Goal: Information Seeking & Learning: Learn about a topic

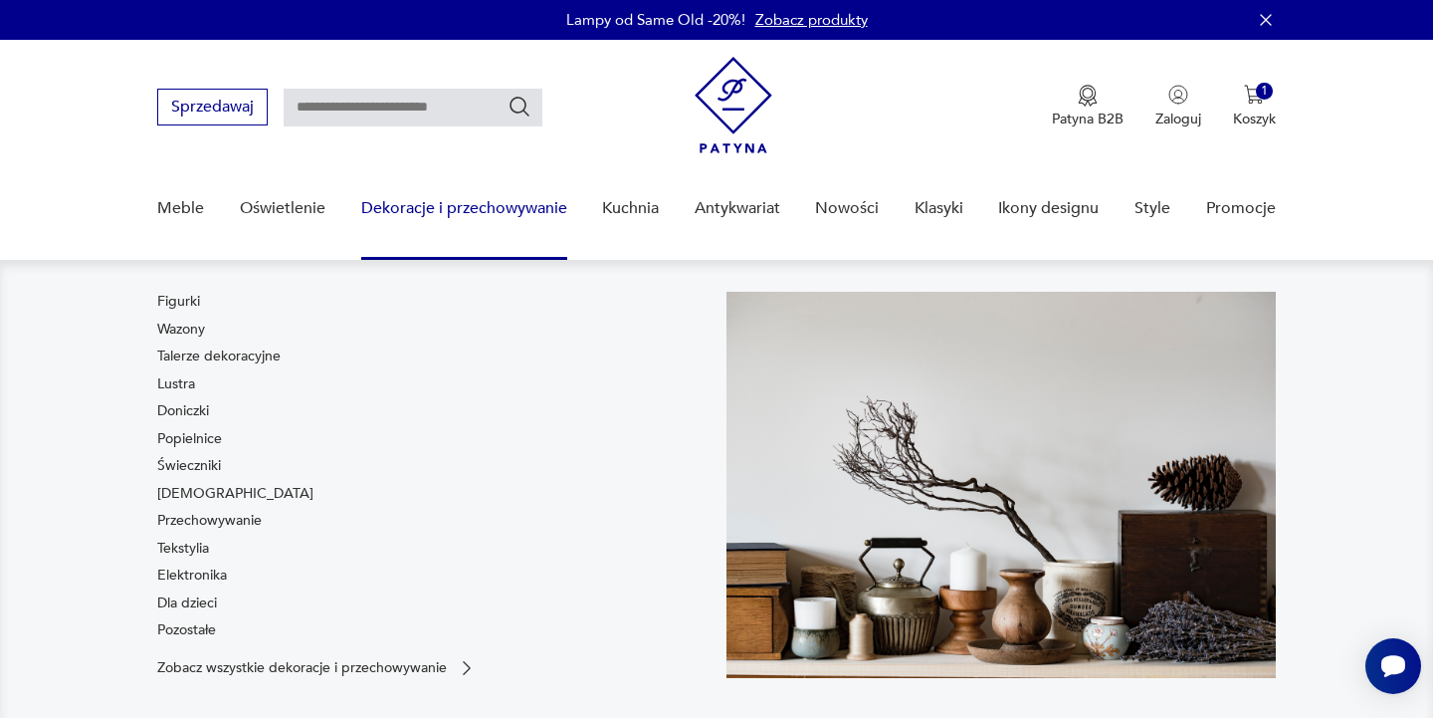
click at [471, 216] on link "Dekoracje i przechowywanie" at bounding box center [464, 208] width 206 height 77
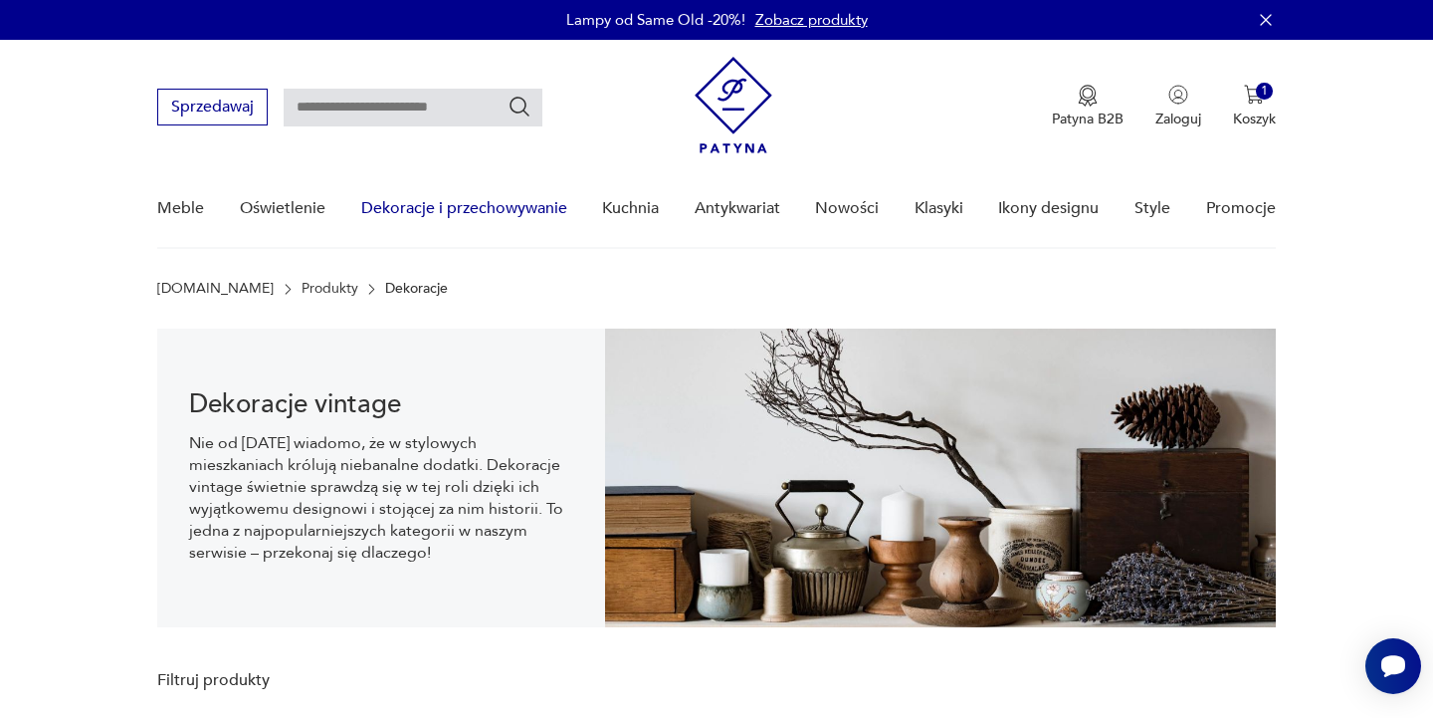
scroll to position [30, 0]
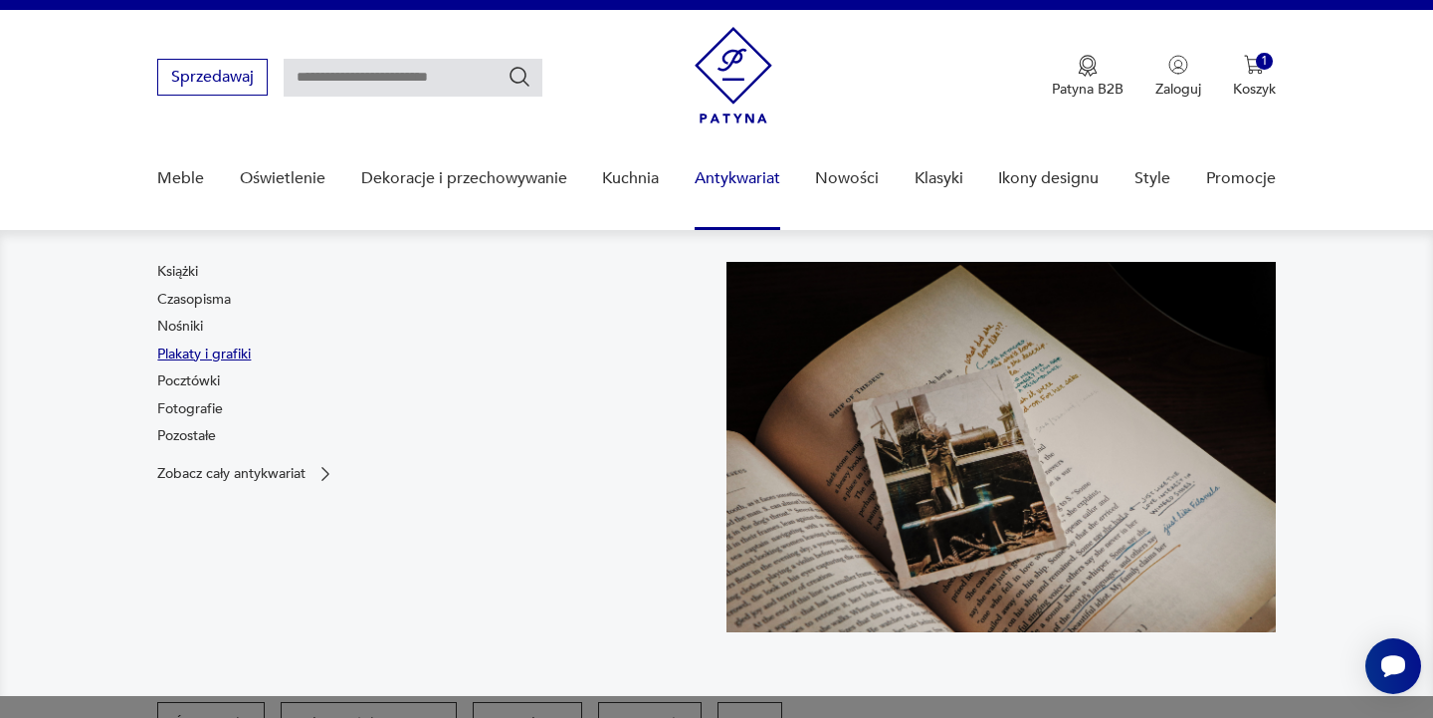
click at [211, 353] on link "Plakaty i grafiki" at bounding box center [204, 354] width 94 height 20
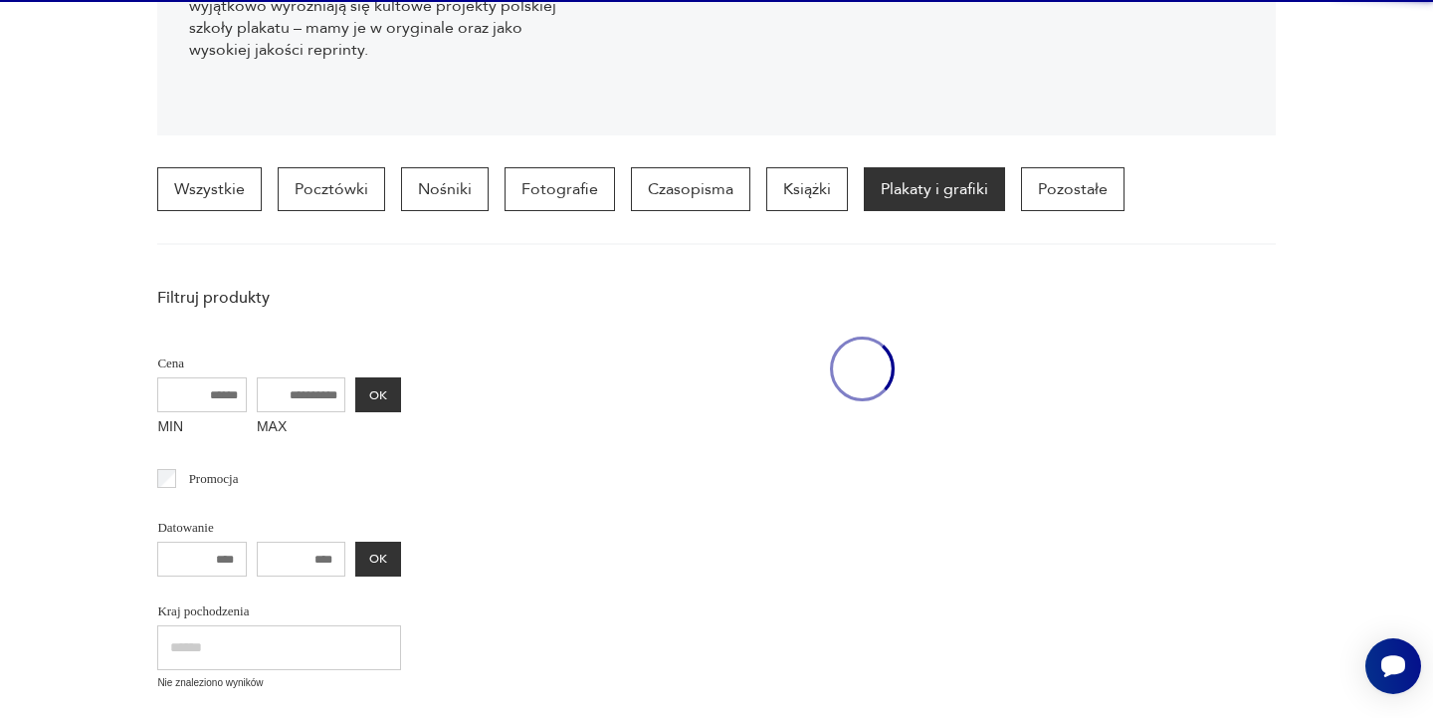
scroll to position [530, 0]
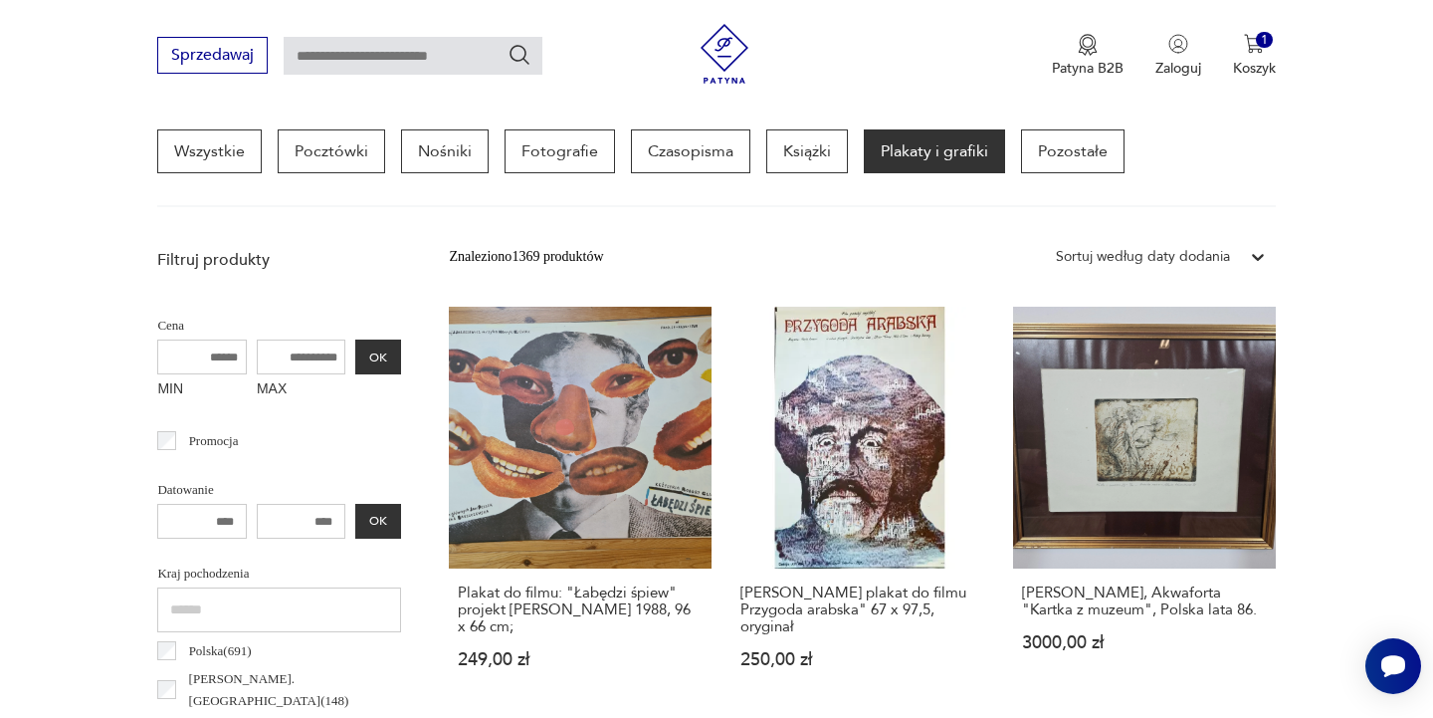
click at [417, 53] on input "text" at bounding box center [413, 56] width 259 height 38
type input "****"
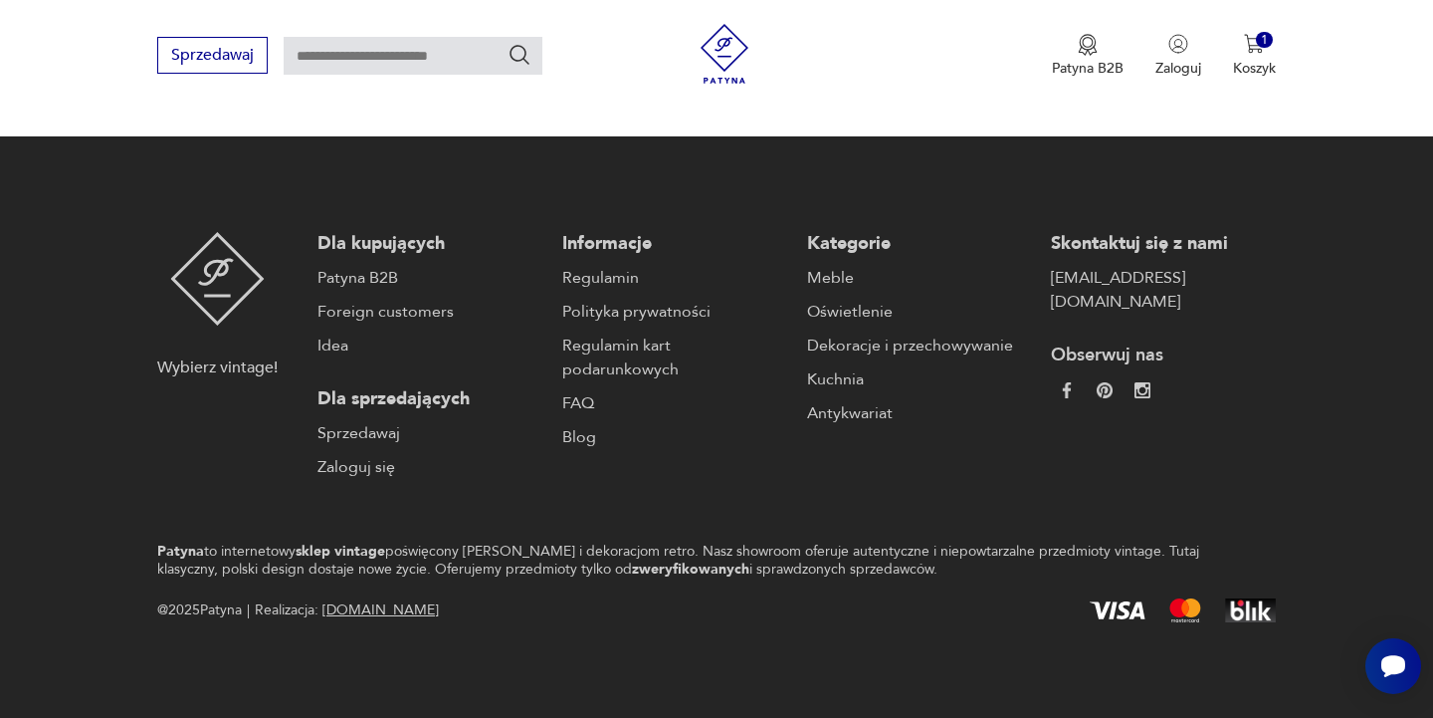
type input "****"
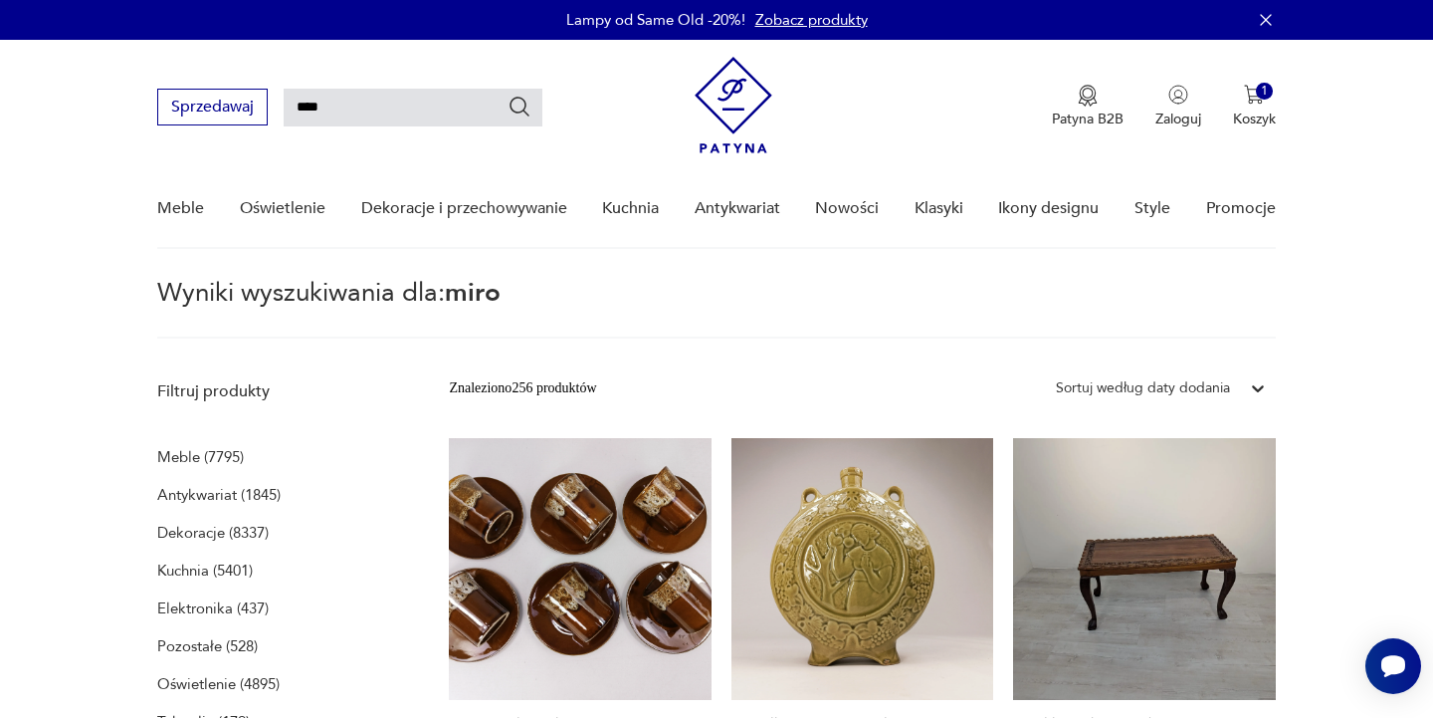
click at [522, 103] on icon "Szukaj" at bounding box center [520, 107] width 24 height 24
click at [354, 105] on input "****" at bounding box center [413, 108] width 259 height 38
click at [376, 113] on input "***" at bounding box center [413, 108] width 259 height 38
type input "****"
click at [513, 106] on icon "Szukaj" at bounding box center [521, 107] width 20 height 20
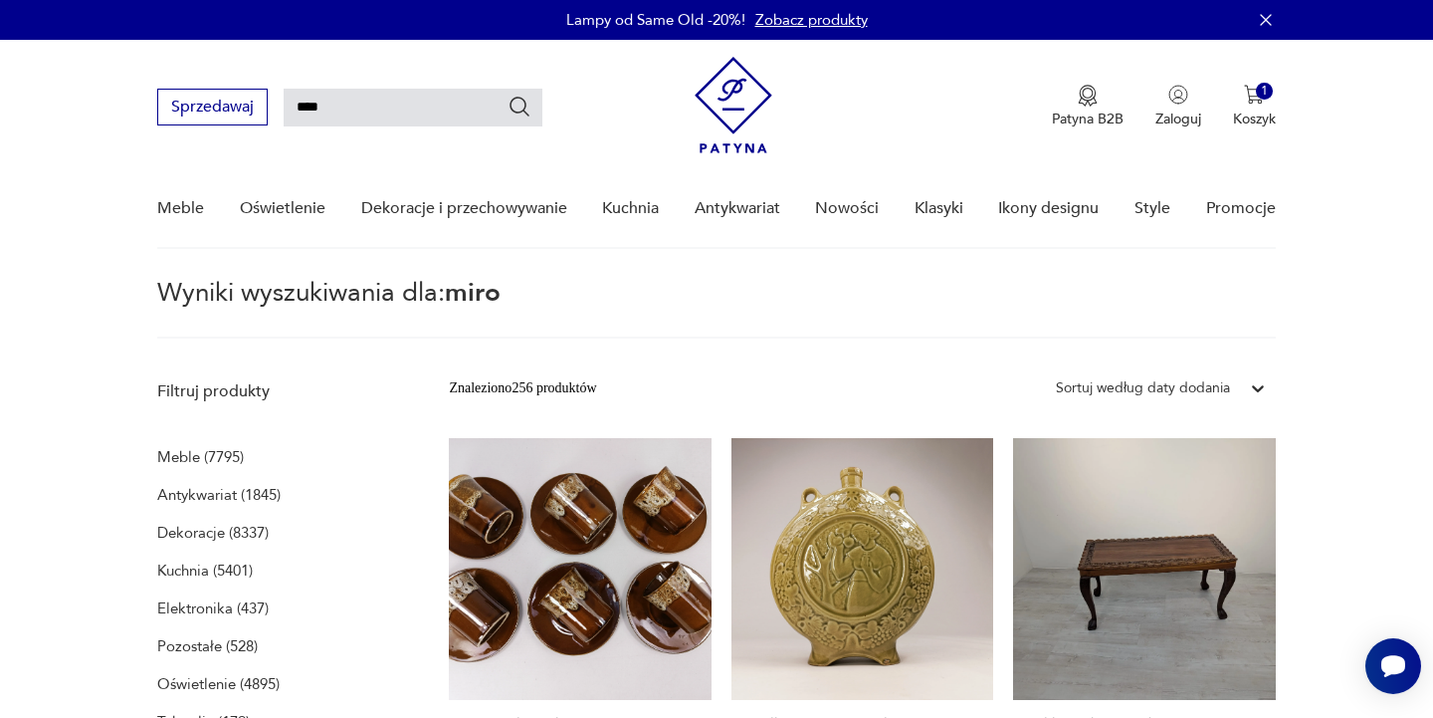
type input "****"
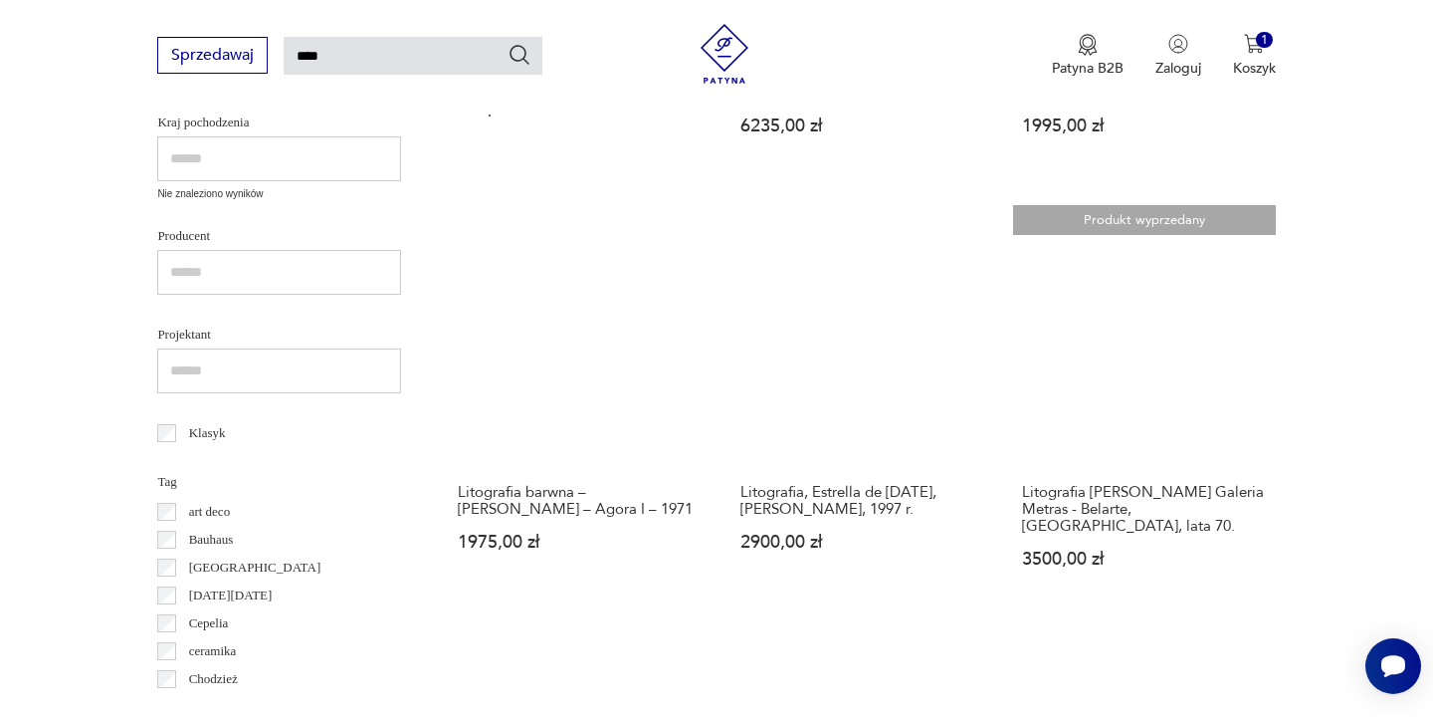
scroll to position [597, 0]
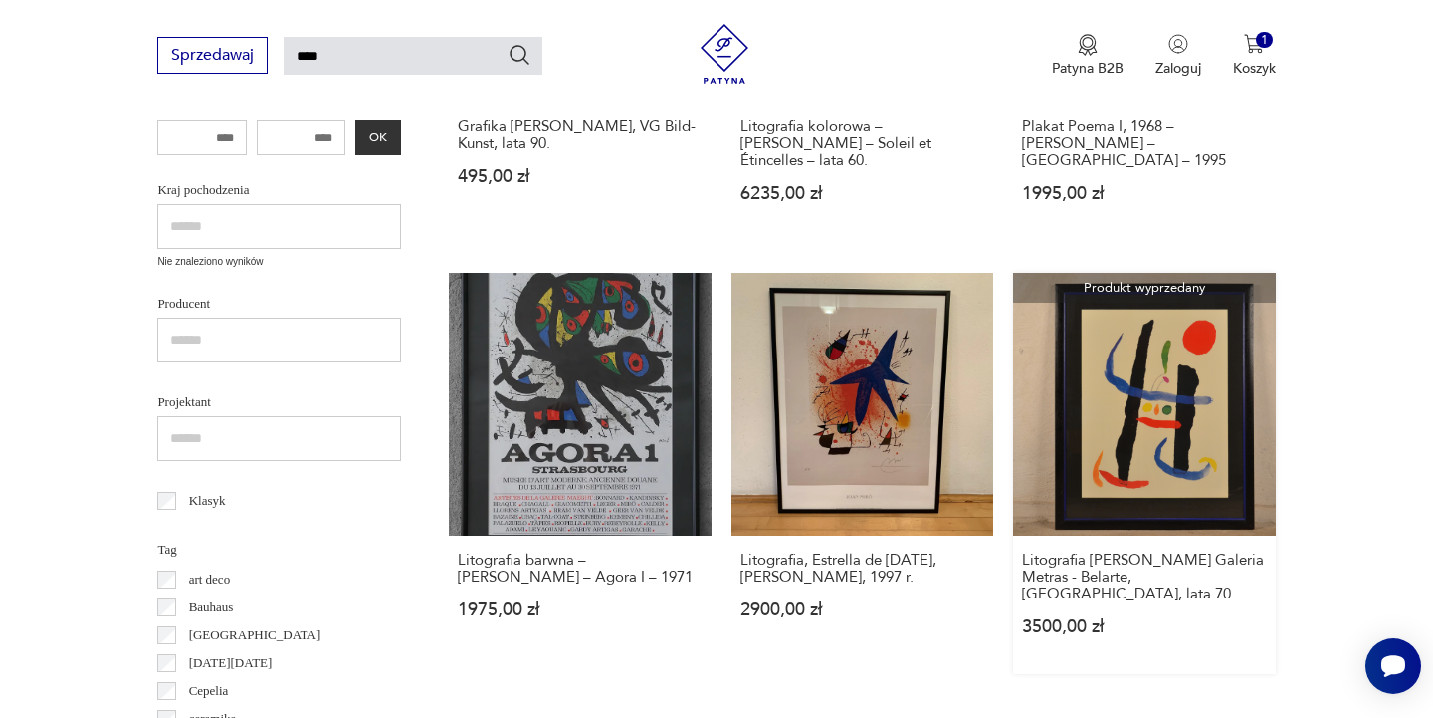
click at [1013, 350] on link "Produkt wyprzedany Litografia [PERSON_NAME] Galeria Metras - Belarte, [GEOGRAPH…" at bounding box center [1144, 473] width 262 height 400
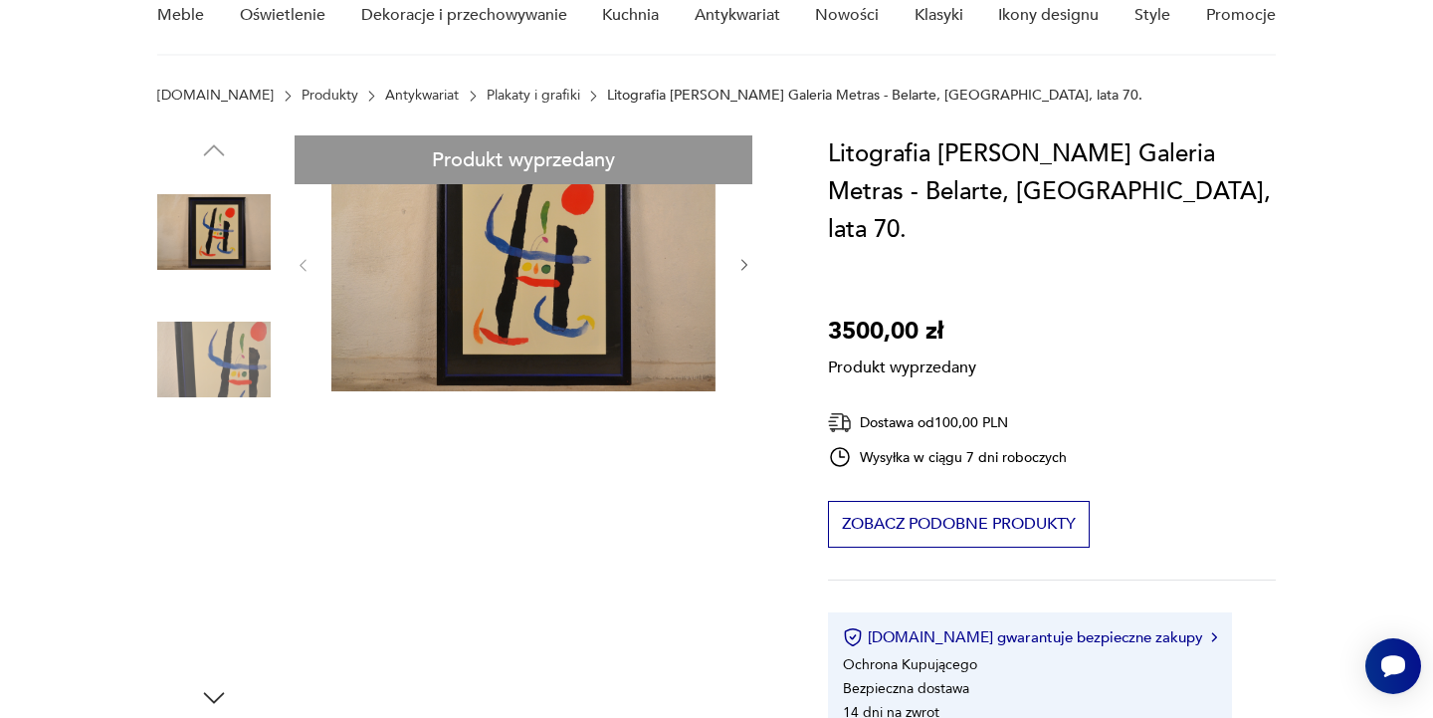
scroll to position [196, 0]
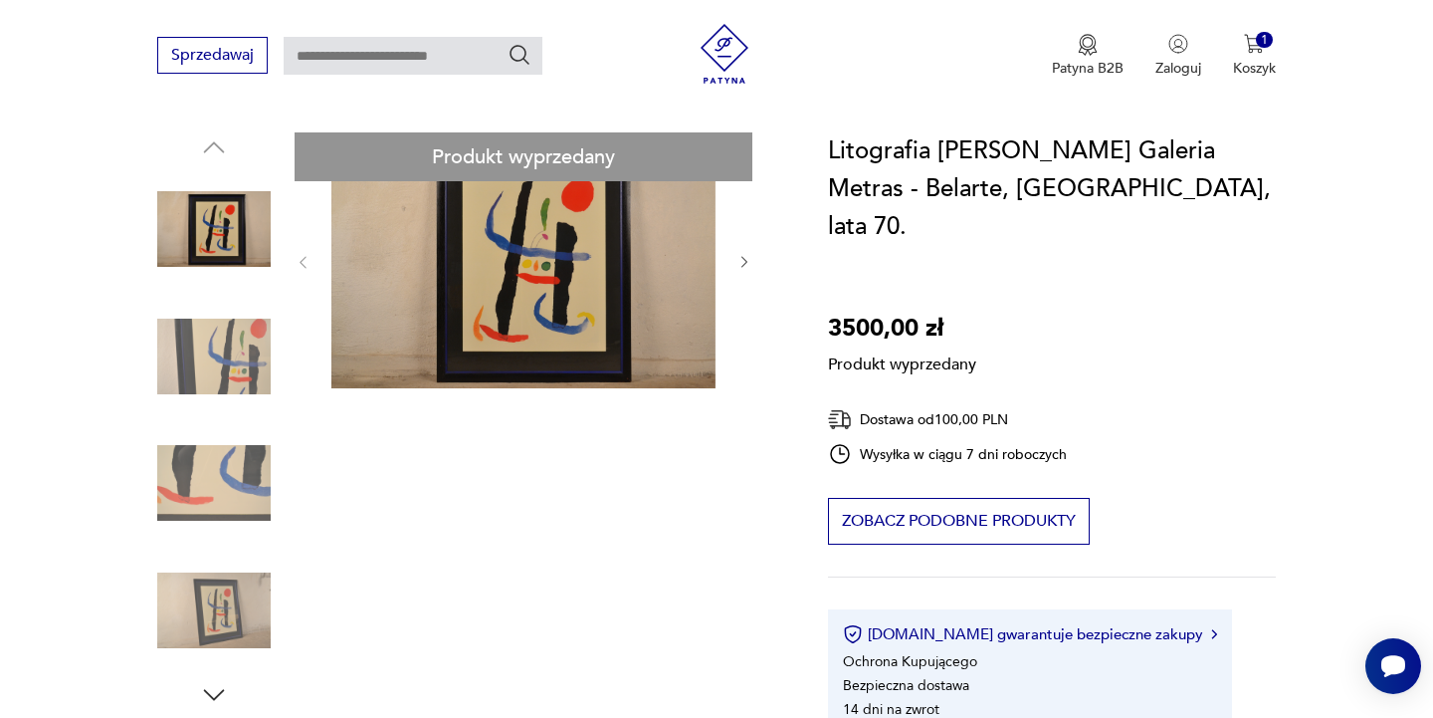
click at [211, 610] on div "Produkt wyprzedany Opis produktu Litografia [PERSON_NAME] Galeria Metras - Bela…" at bounding box center [468, 724] width 623 height 1185
click at [541, 261] on div "Produkt wyprzedany Opis produktu Litografia [PERSON_NAME] Galeria Metras - Bela…" at bounding box center [468, 724] width 623 height 1185
click at [740, 263] on div "Produkt wyprzedany Opis produktu Litografia [PERSON_NAME] Galeria Metras - Bela…" at bounding box center [468, 724] width 623 height 1185
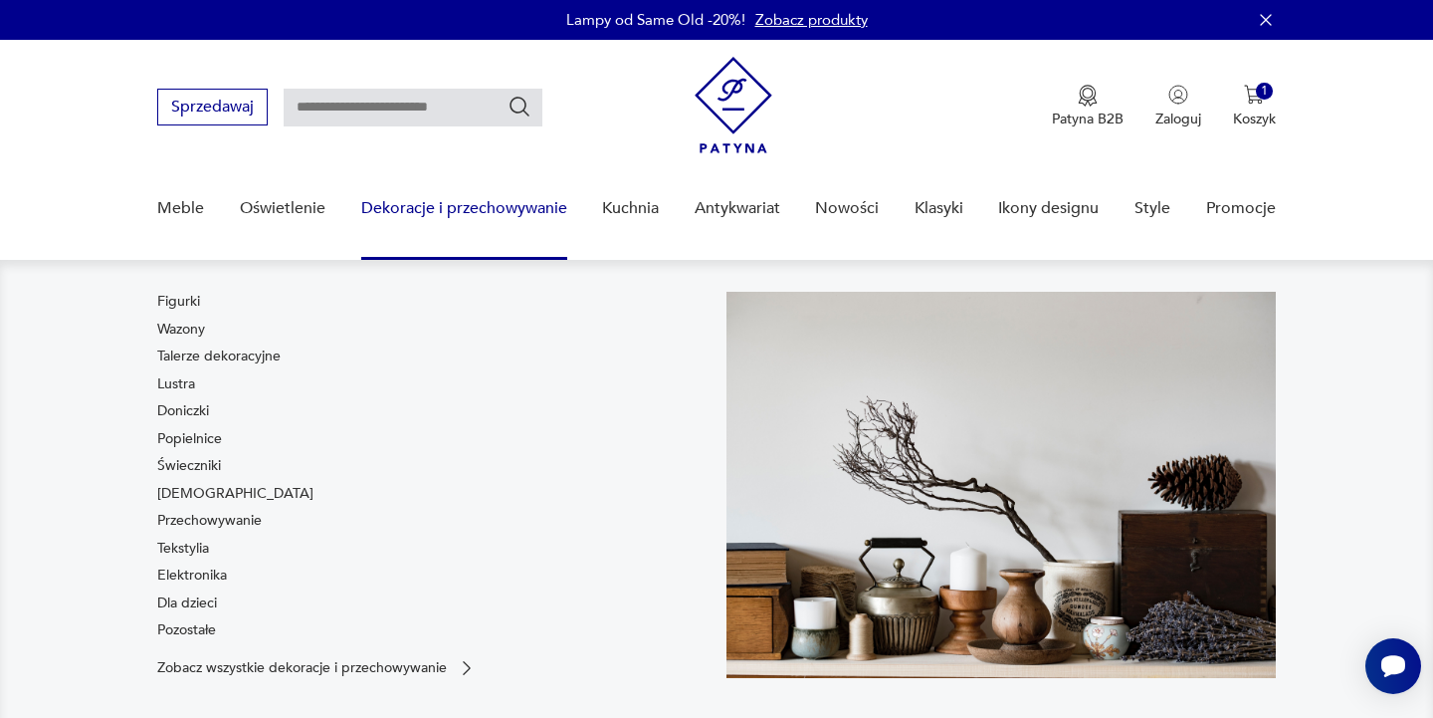
scroll to position [0, 0]
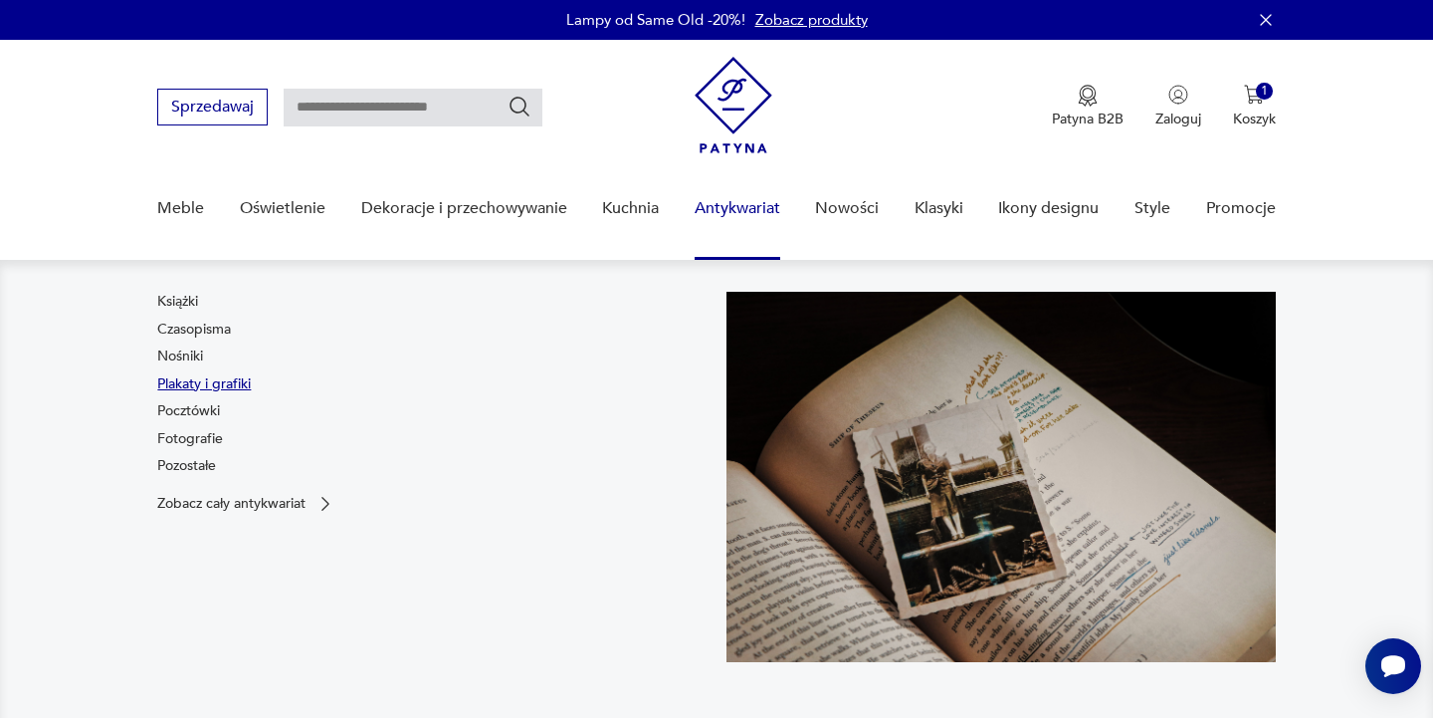
click at [243, 383] on link "Plakaty i grafiki" at bounding box center [204, 384] width 94 height 20
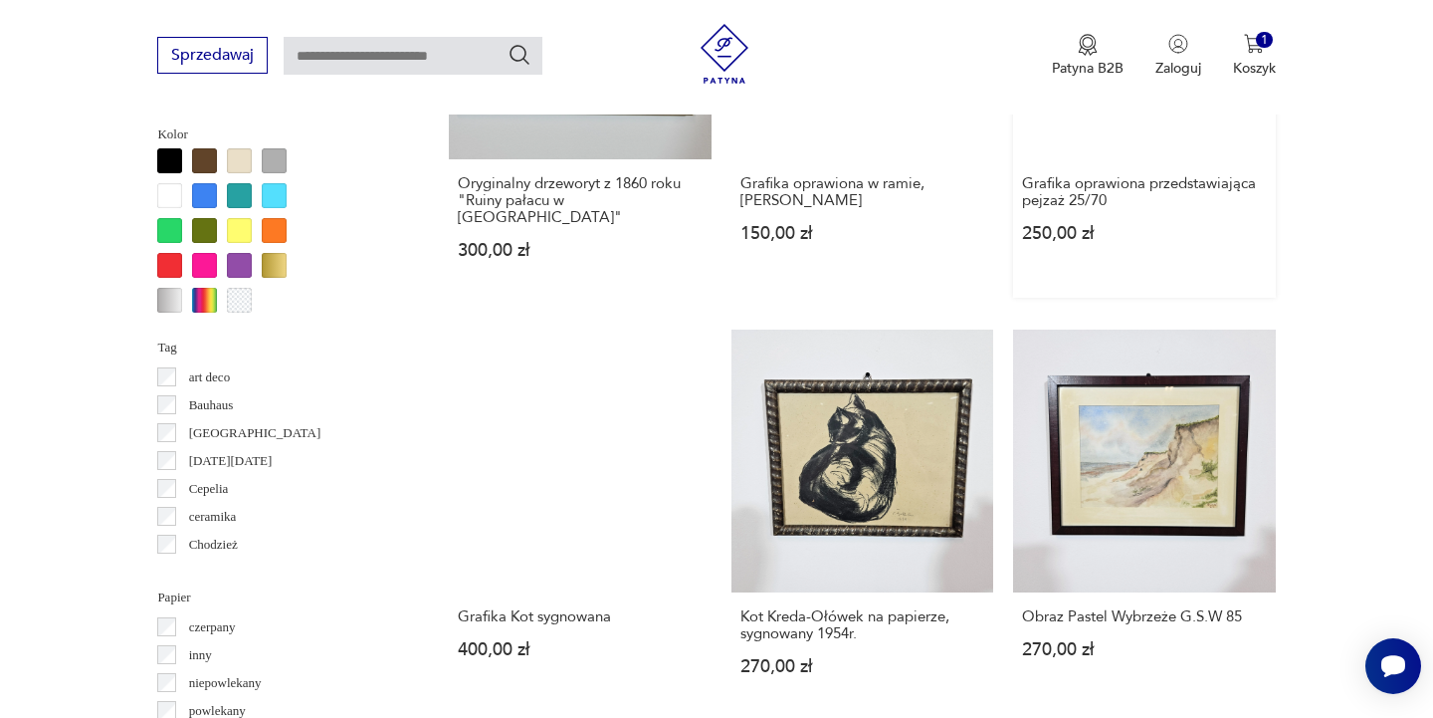
scroll to position [1862, 0]
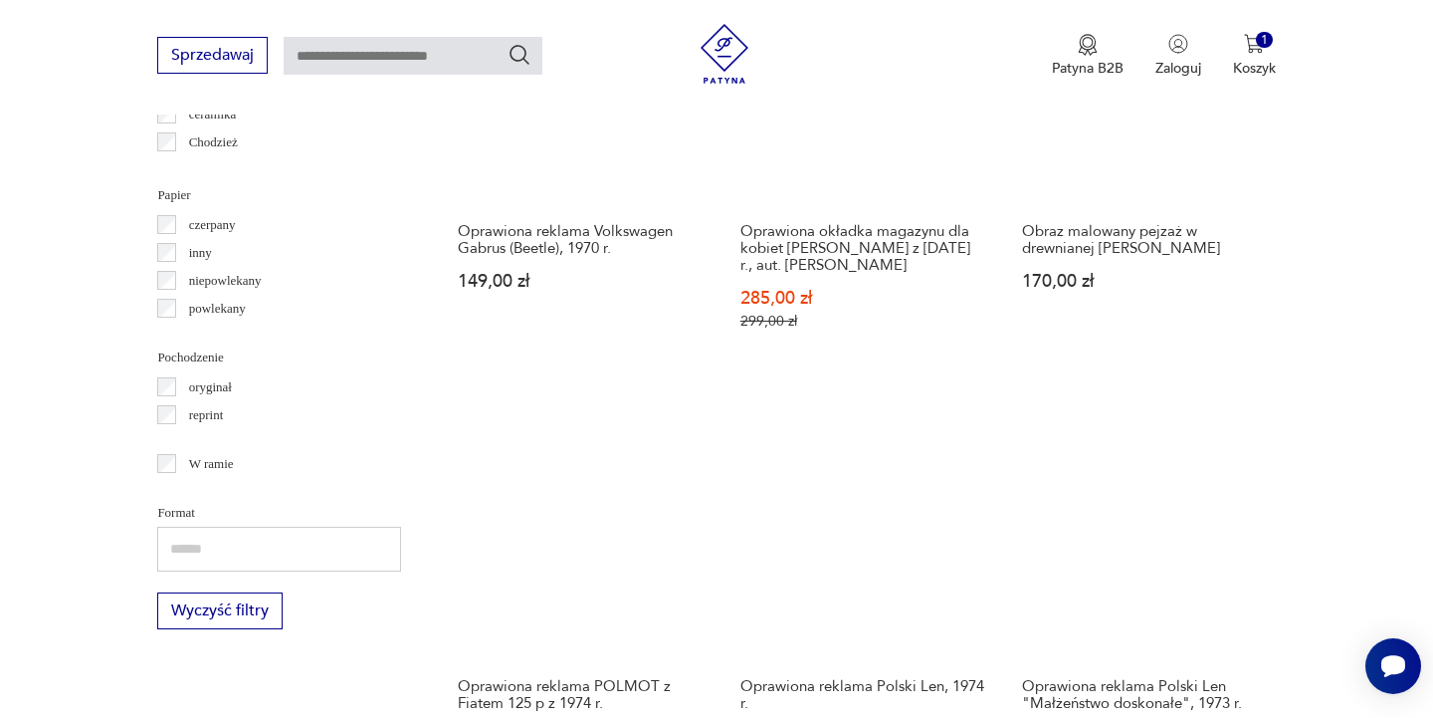
scroll to position [2254, 0]
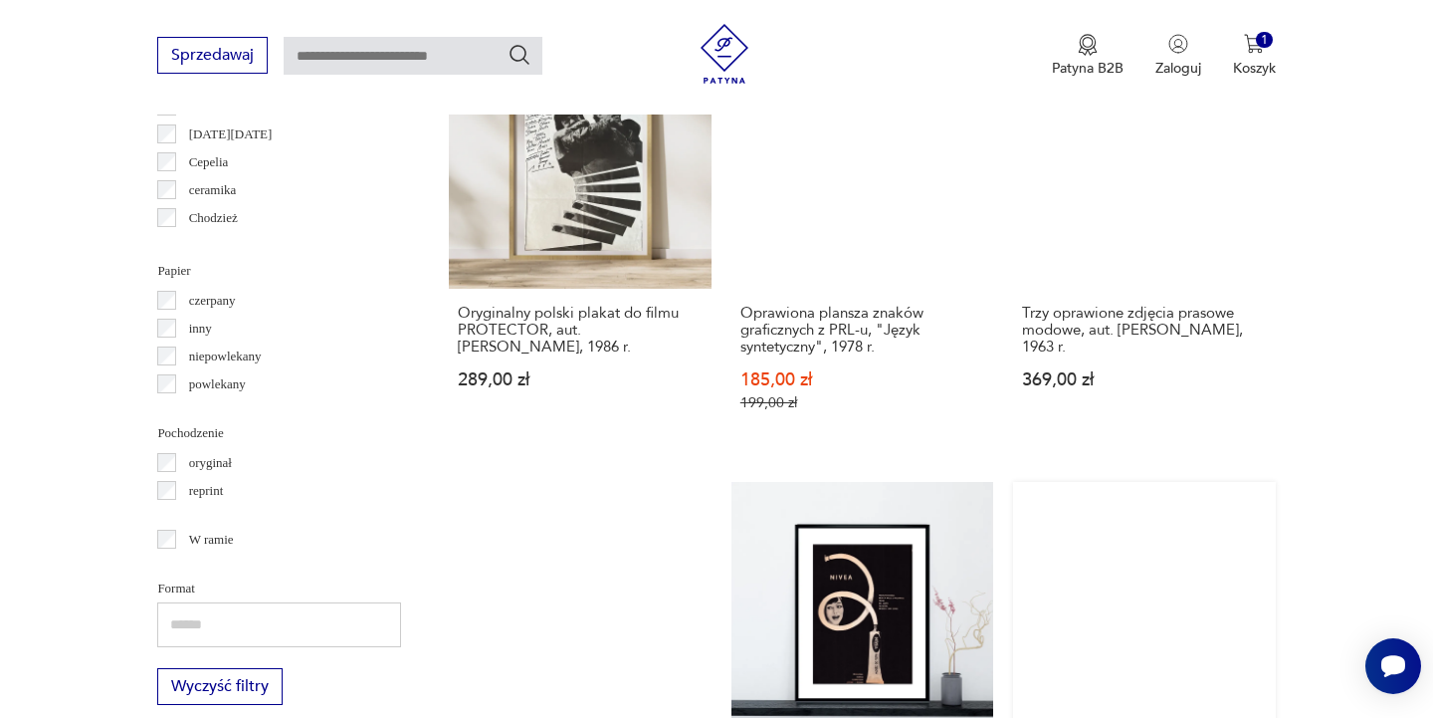
scroll to position [2133, 0]
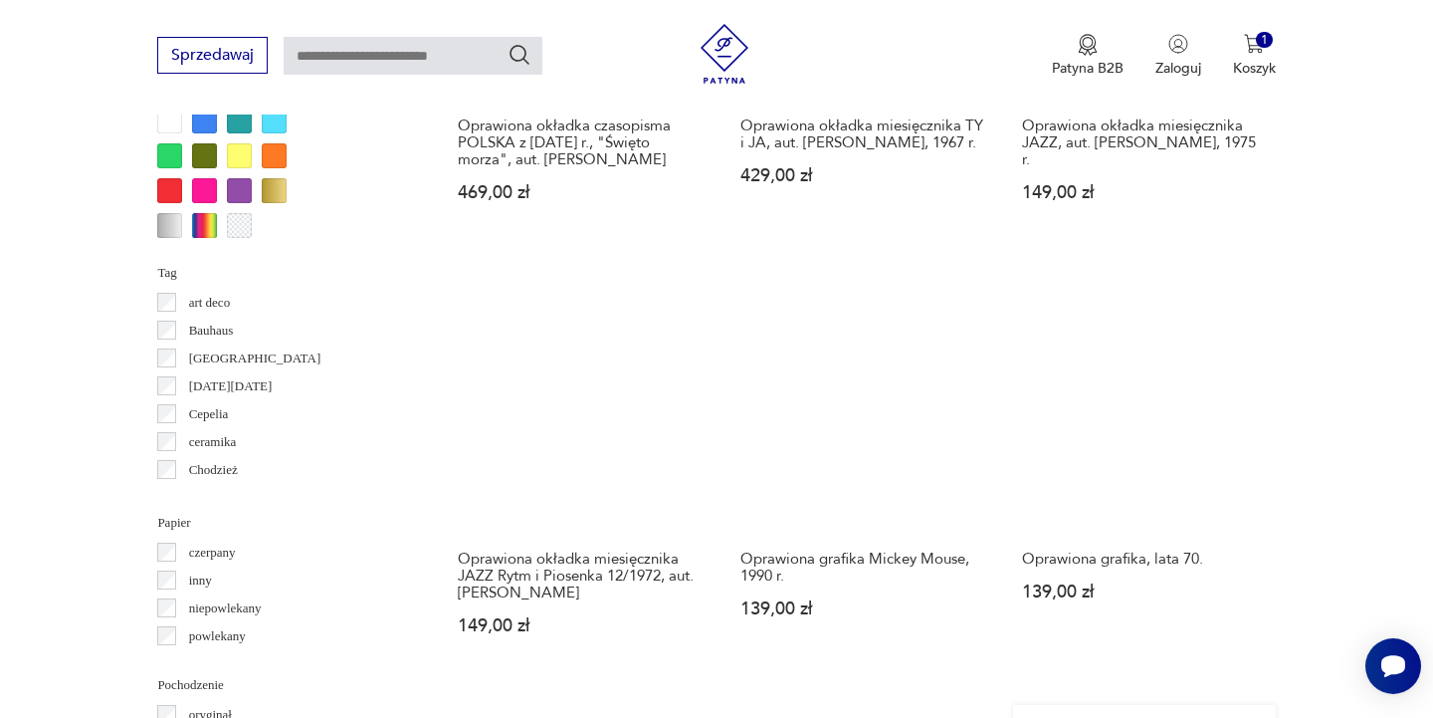
scroll to position [1888, 0]
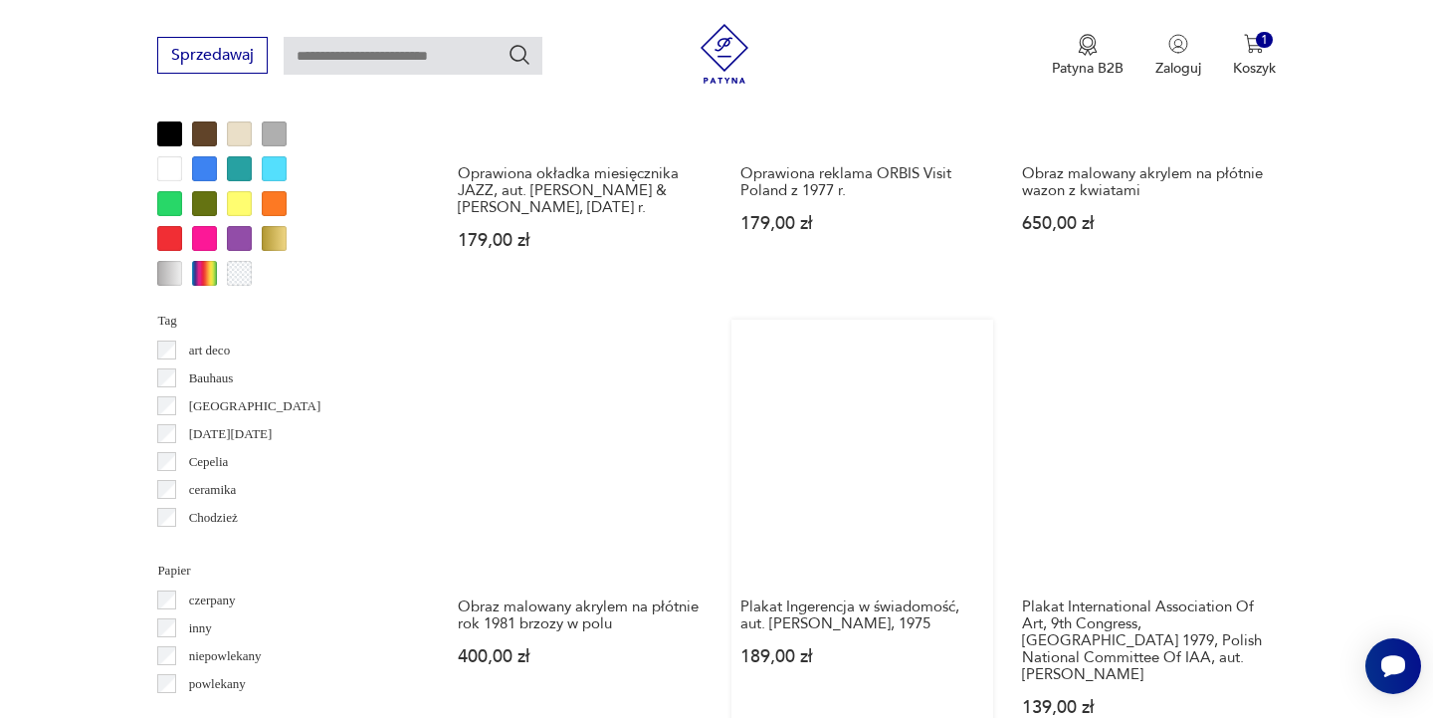
scroll to position [1853, 0]
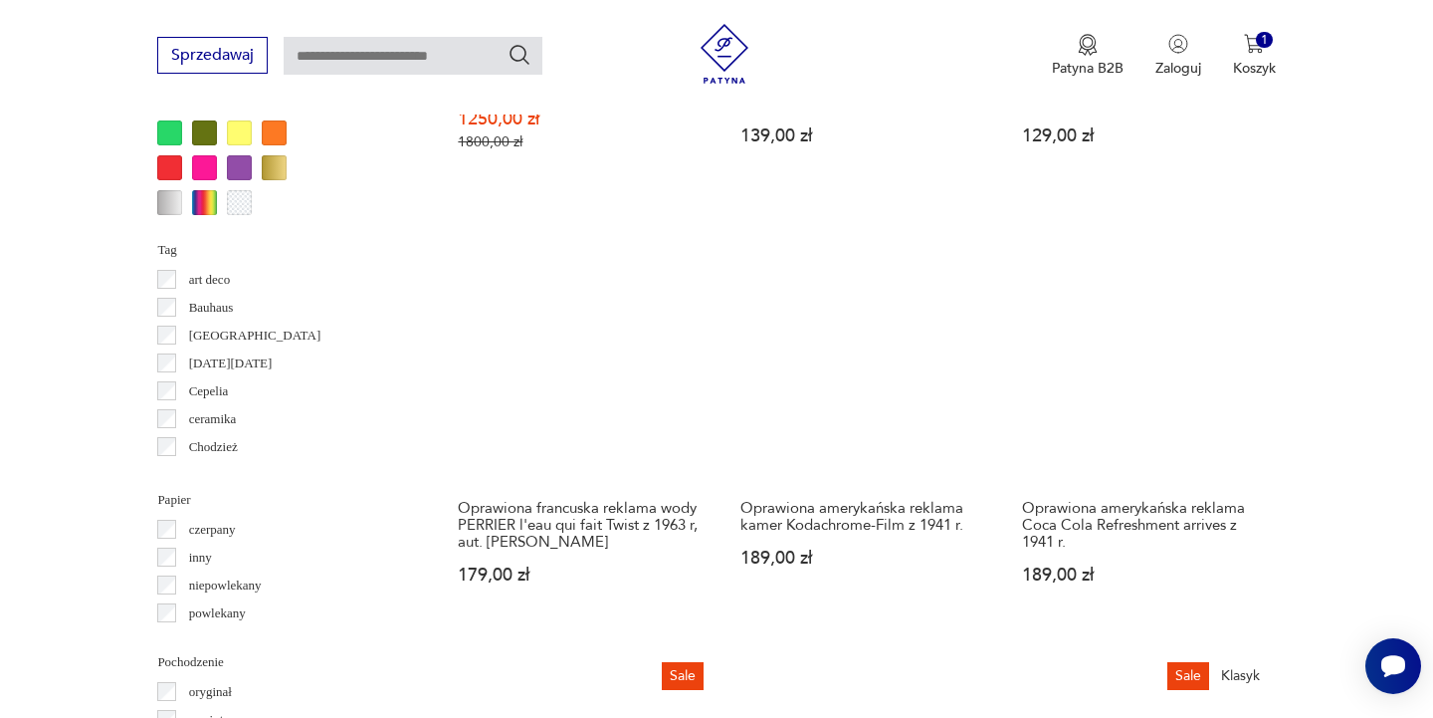
scroll to position [1901, 0]
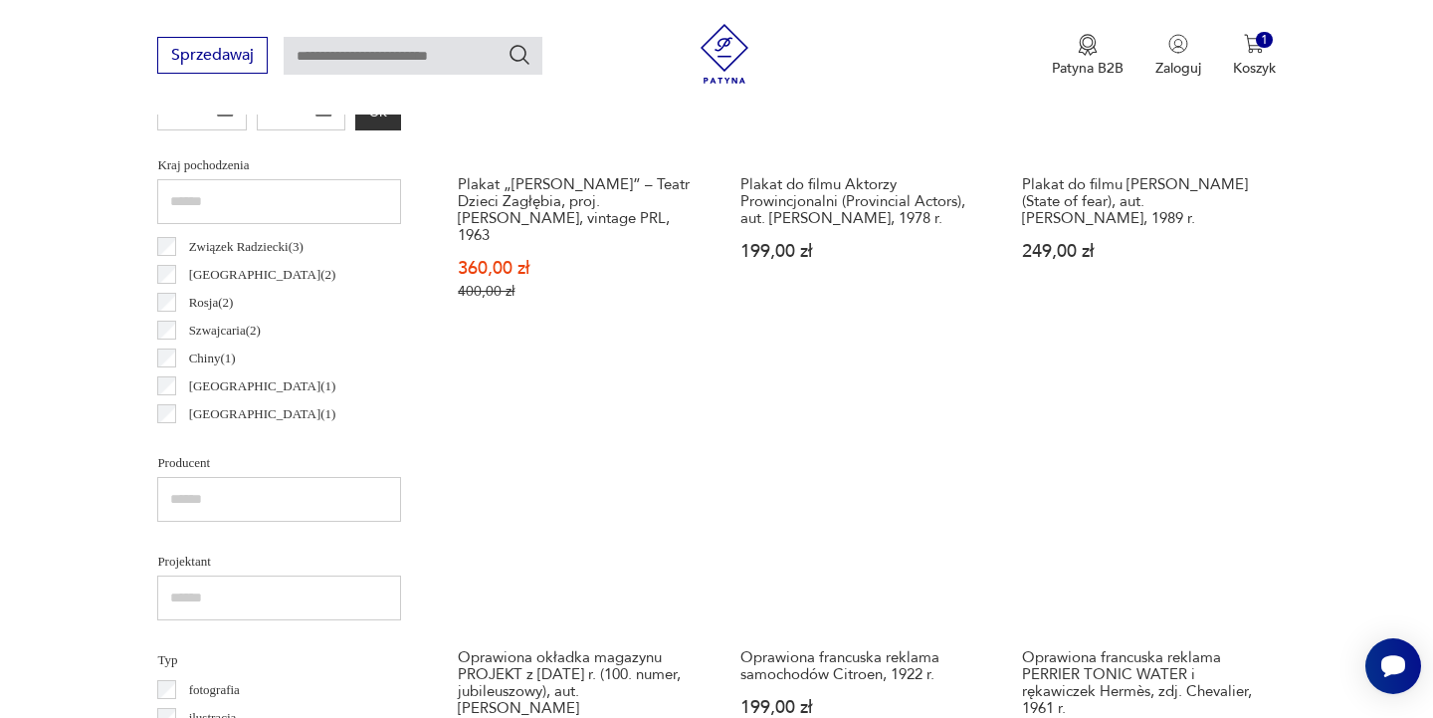
scroll to position [951, 0]
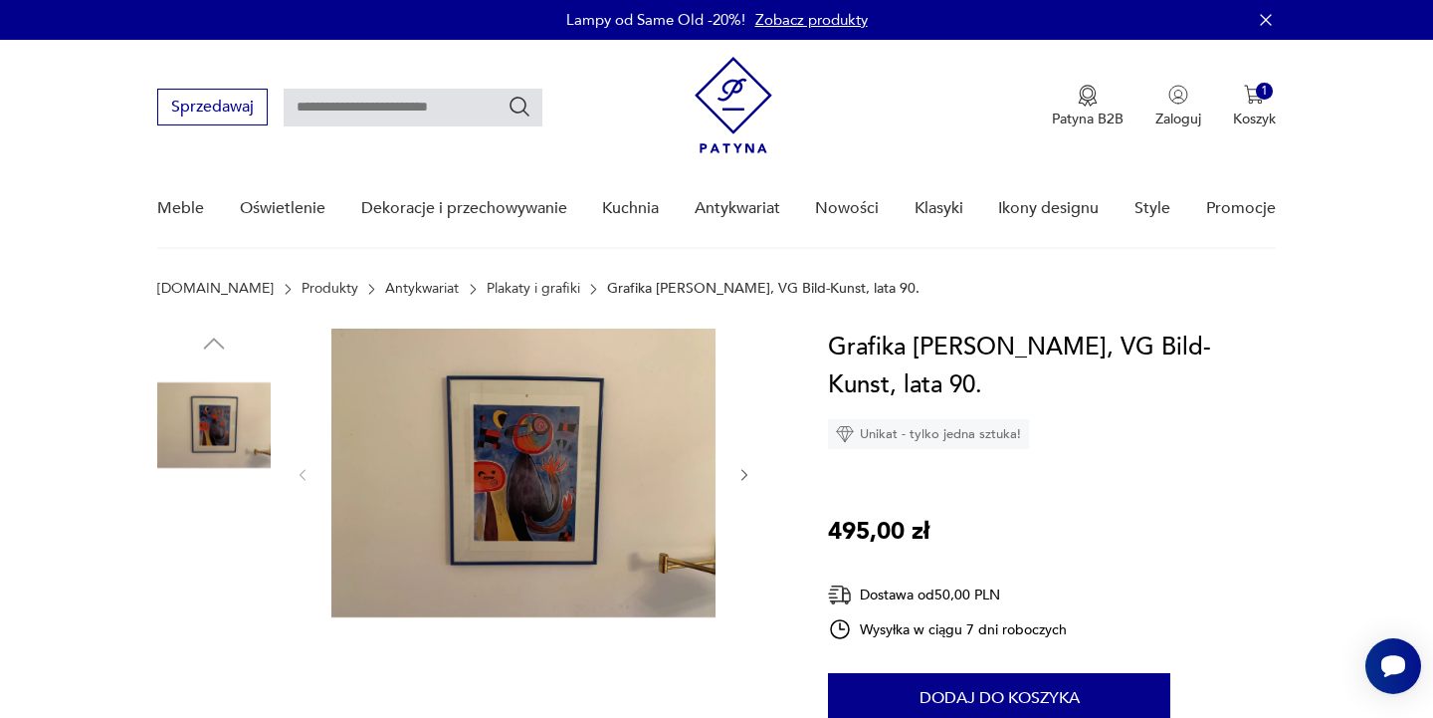
click at [524, 447] on img at bounding box center [523, 472] width 384 height 289
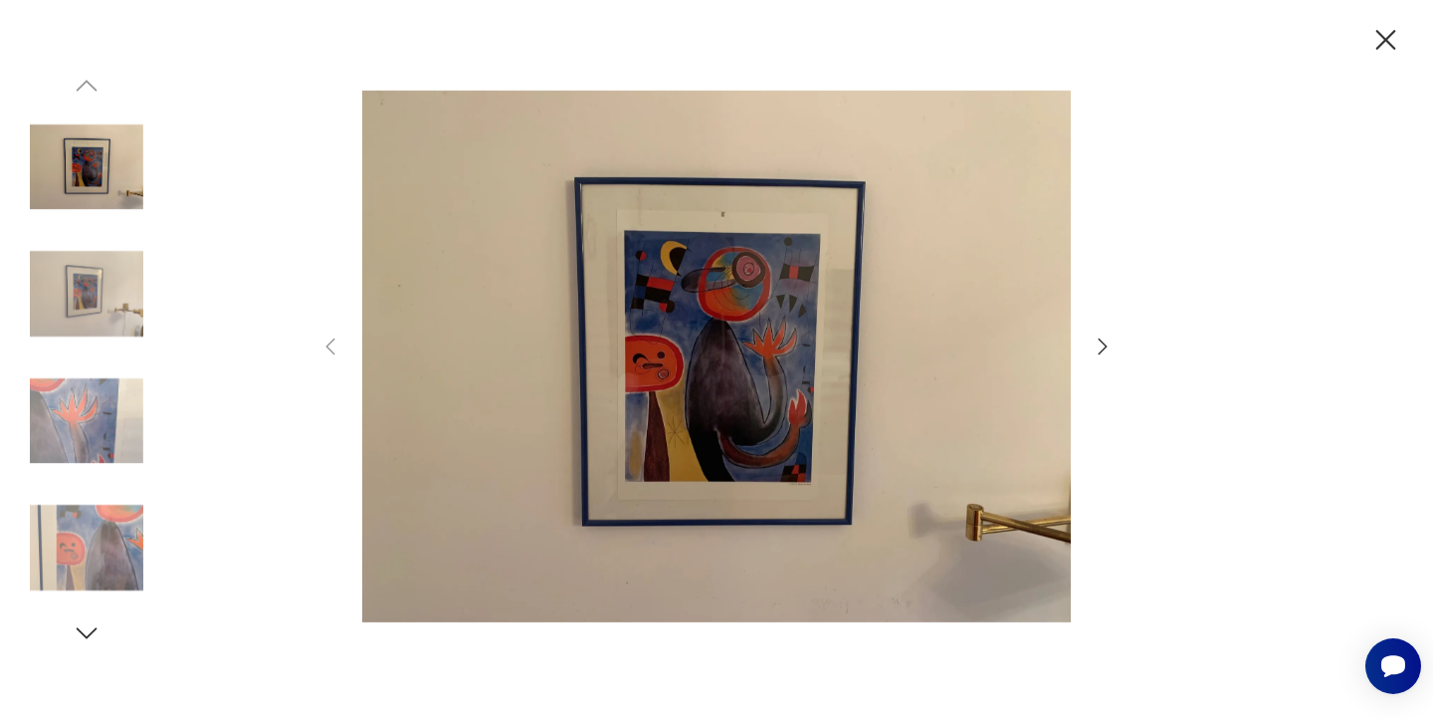
click at [731, 369] on img at bounding box center [716, 357] width 709 height 574
click at [1105, 345] on icon "button" at bounding box center [1103, 346] width 9 height 16
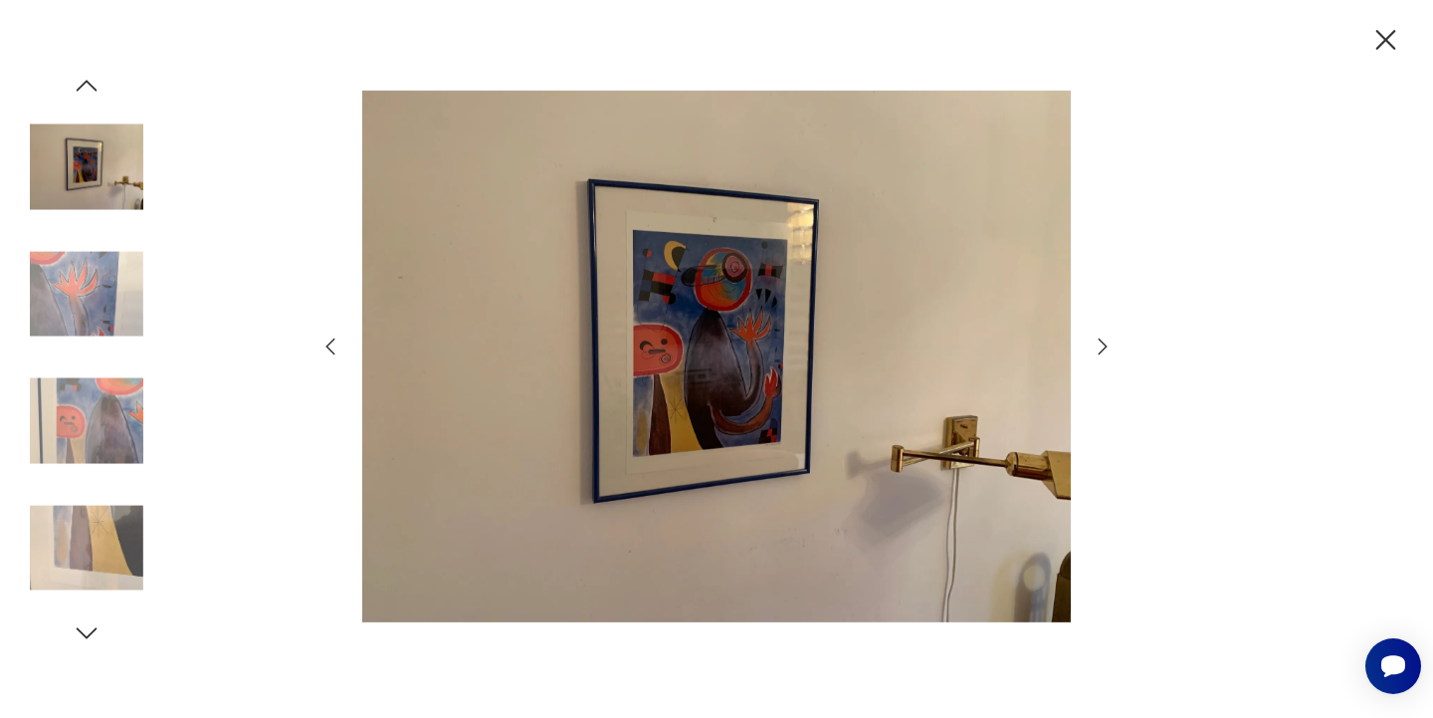
click at [1105, 345] on icon "button" at bounding box center [1103, 346] width 9 height 16
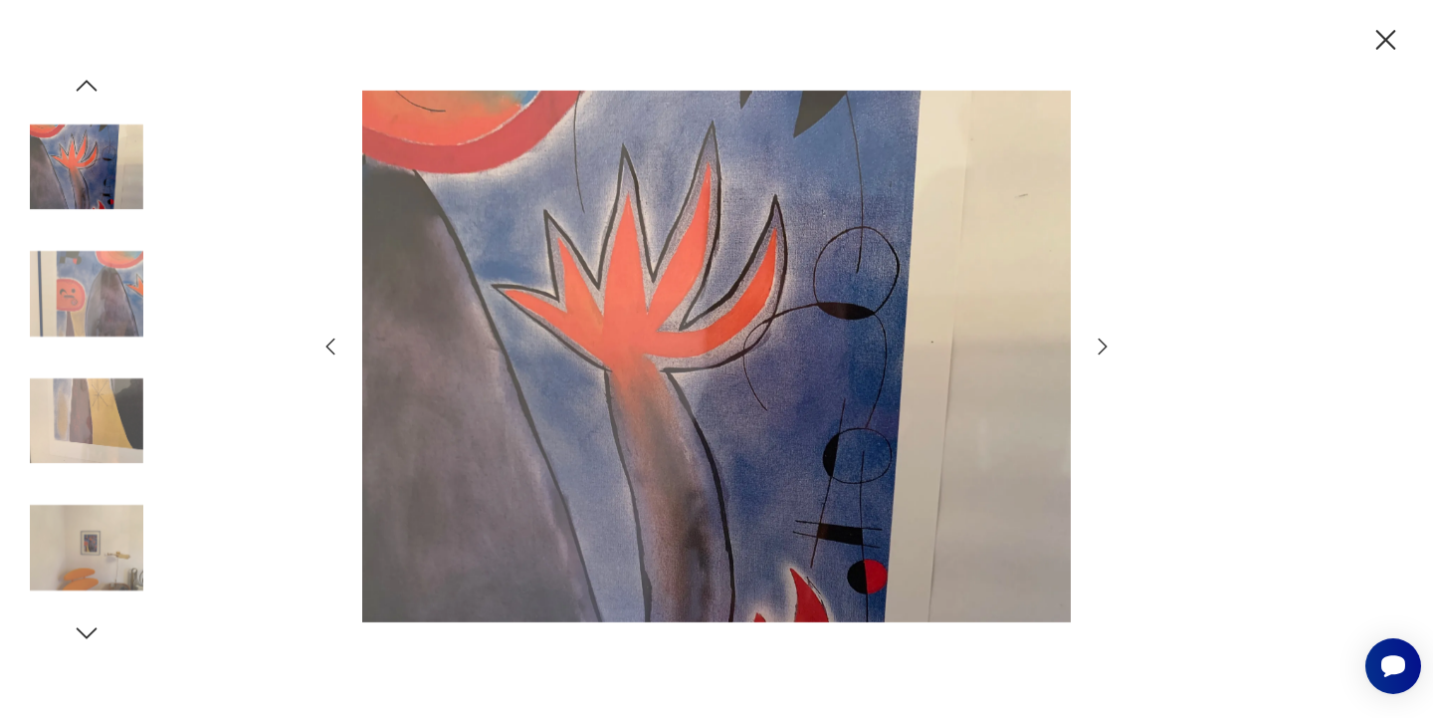
click at [1105, 345] on icon "button" at bounding box center [1103, 346] width 9 height 16
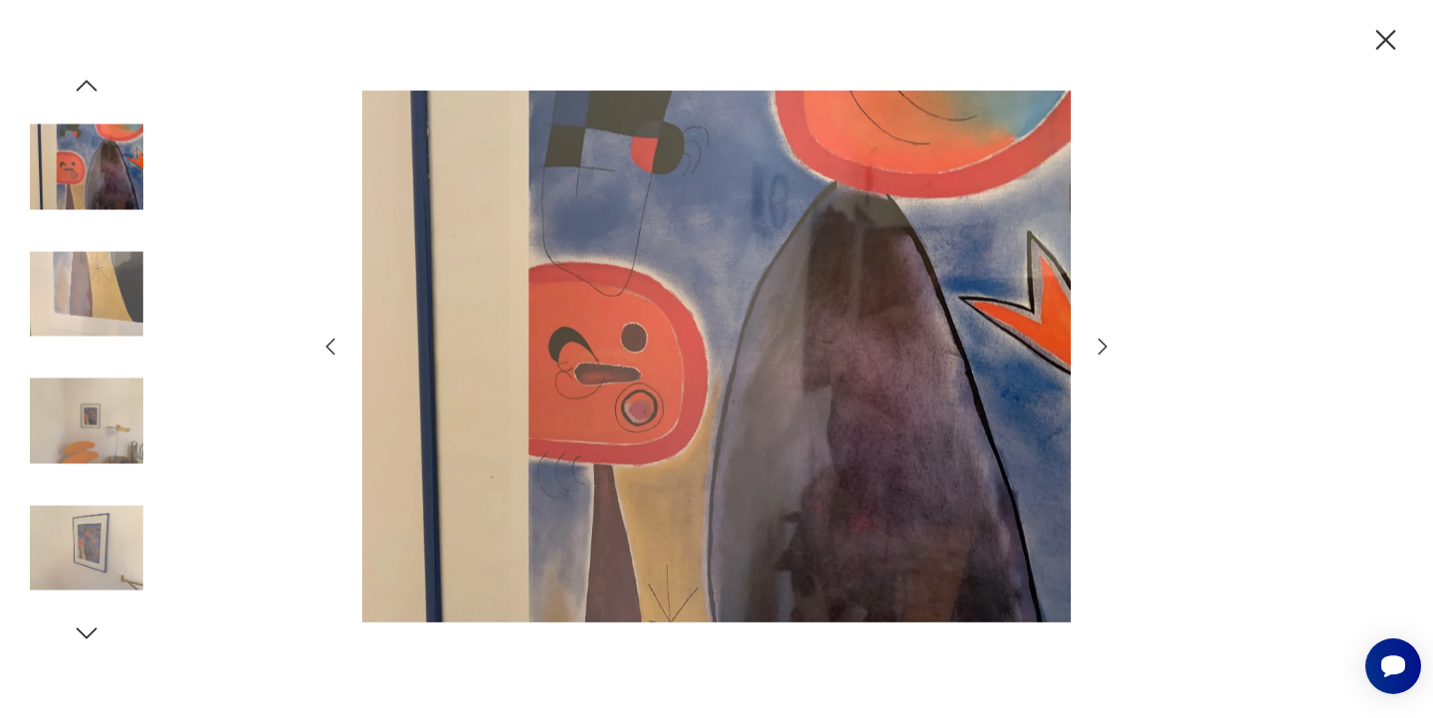
click at [1105, 345] on icon "button" at bounding box center [1103, 346] width 9 height 16
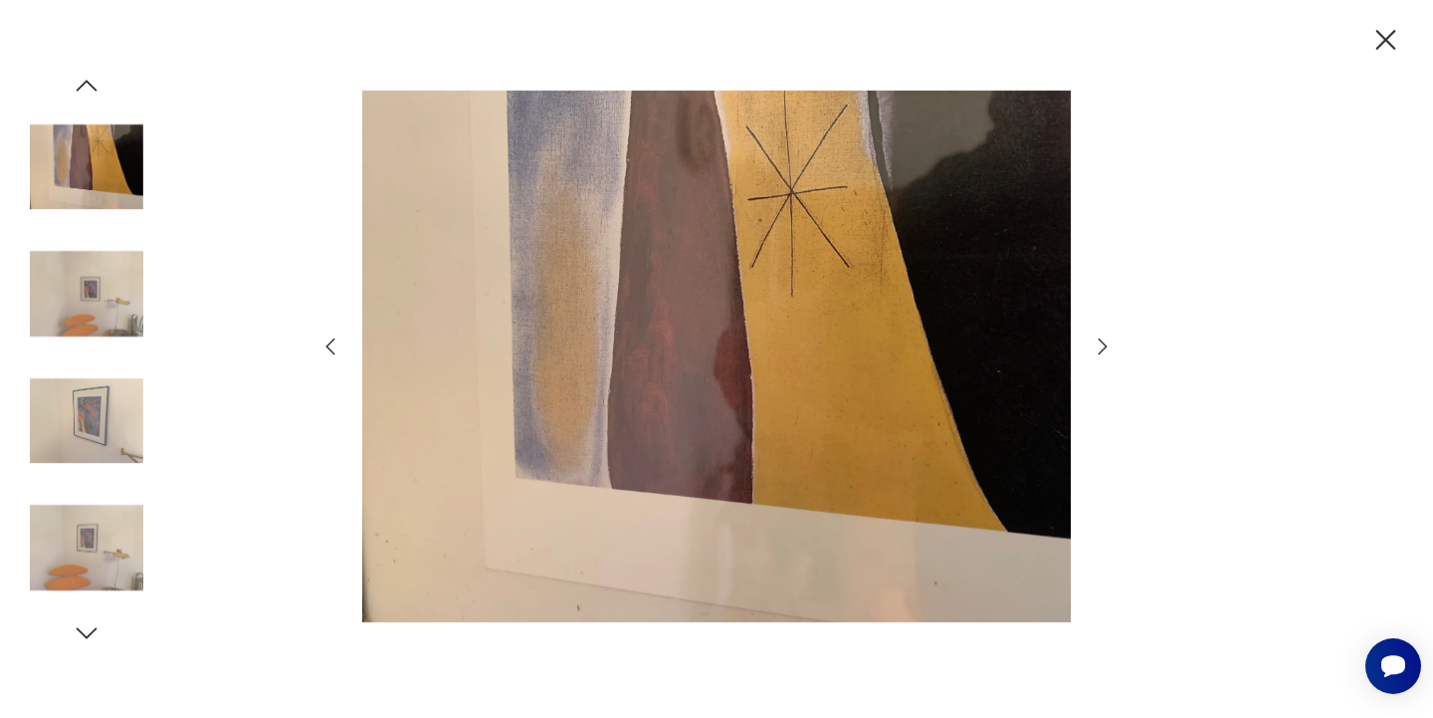
click at [1105, 345] on icon "button" at bounding box center [1103, 346] width 9 height 16
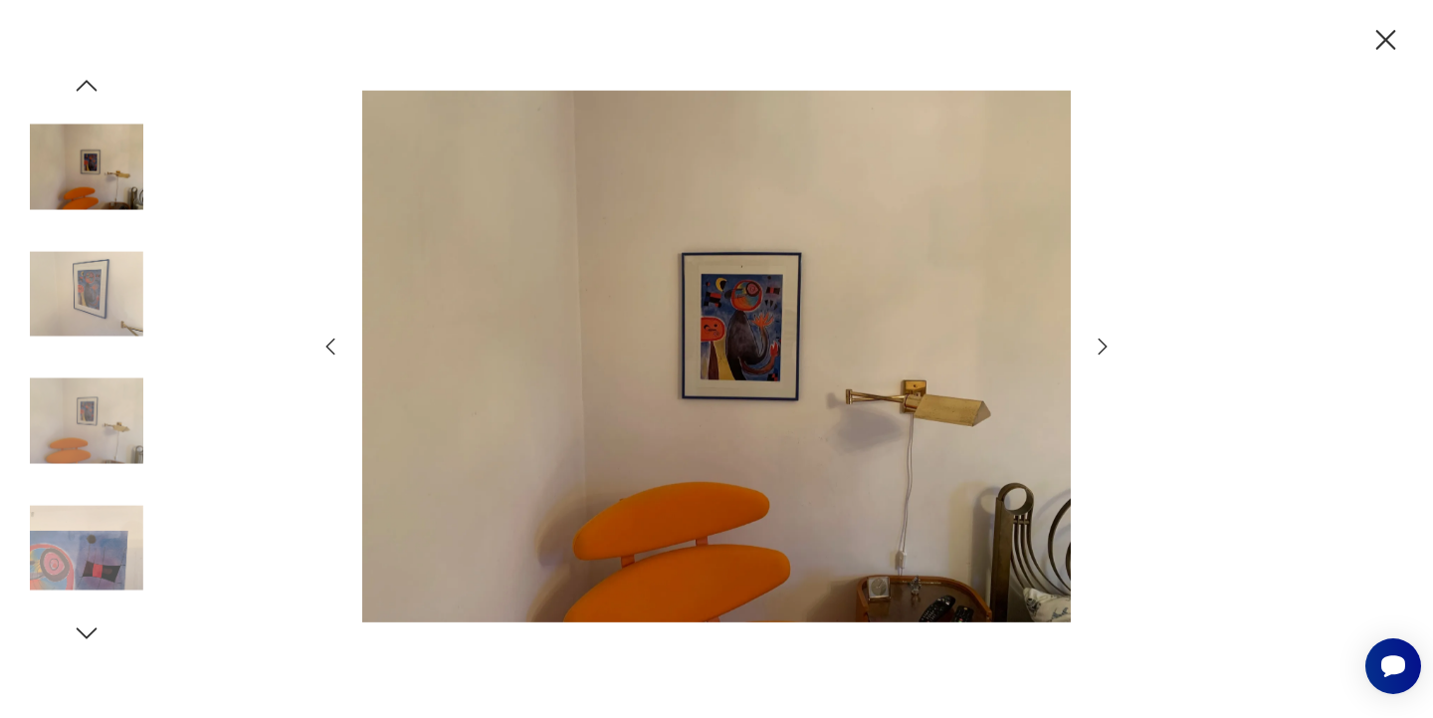
click at [1105, 345] on icon "button" at bounding box center [1103, 346] width 9 height 16
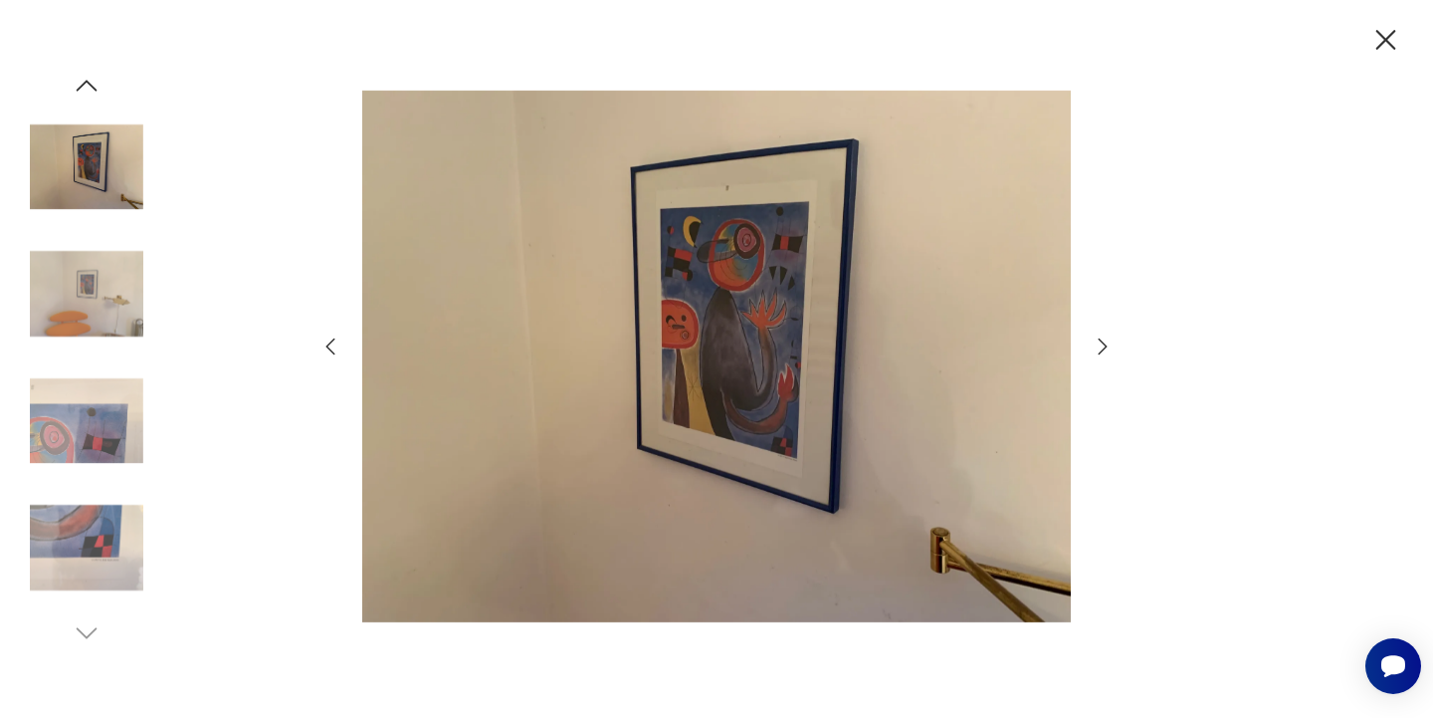
click at [1105, 345] on icon "button" at bounding box center [1103, 346] width 9 height 16
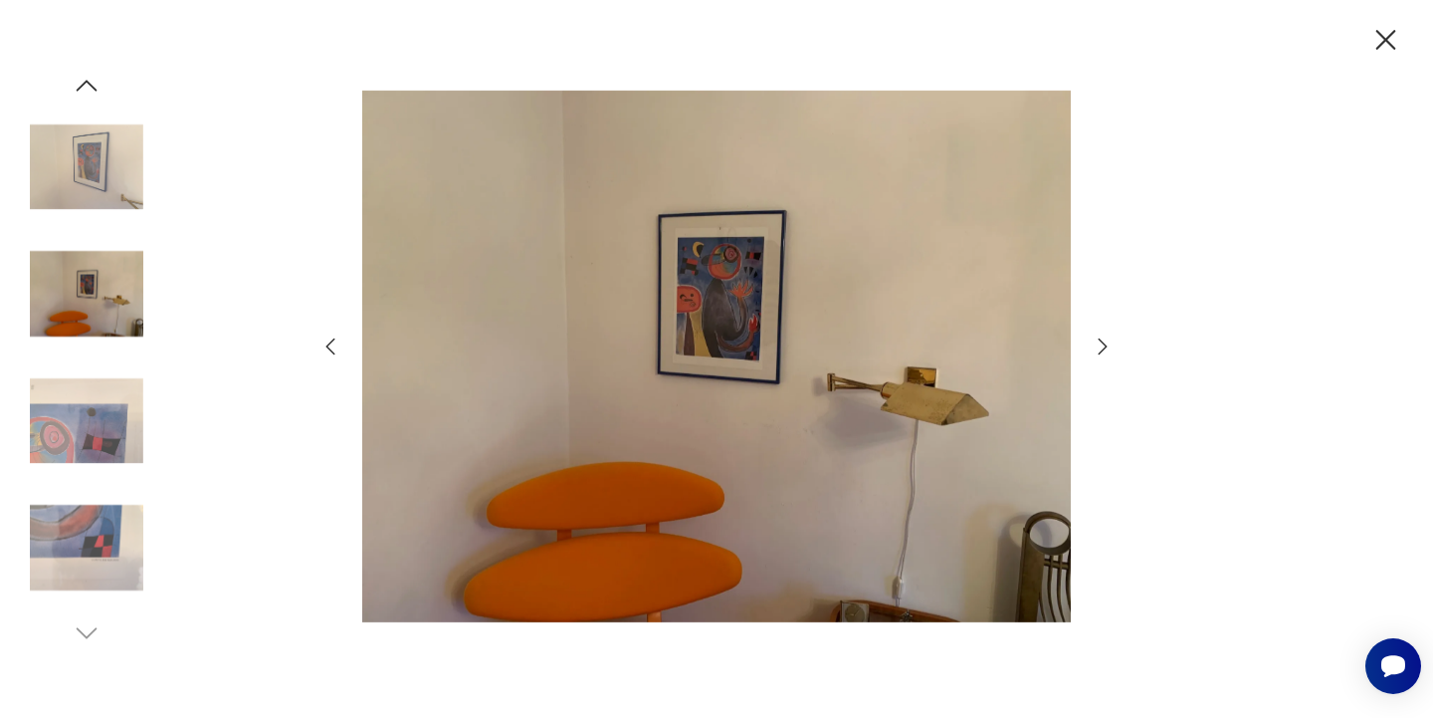
click at [1105, 345] on icon "button" at bounding box center [1103, 346] width 9 height 16
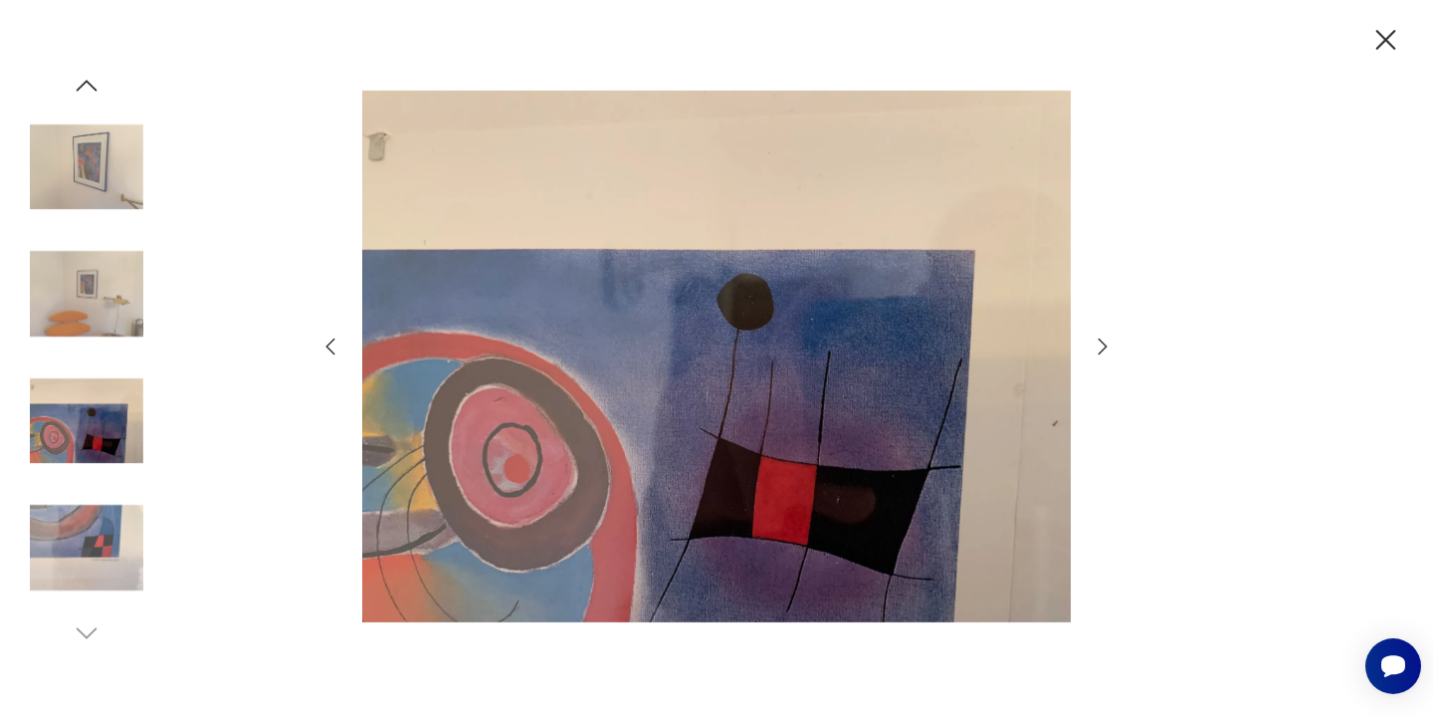
click at [1105, 345] on icon "button" at bounding box center [1103, 346] width 9 height 16
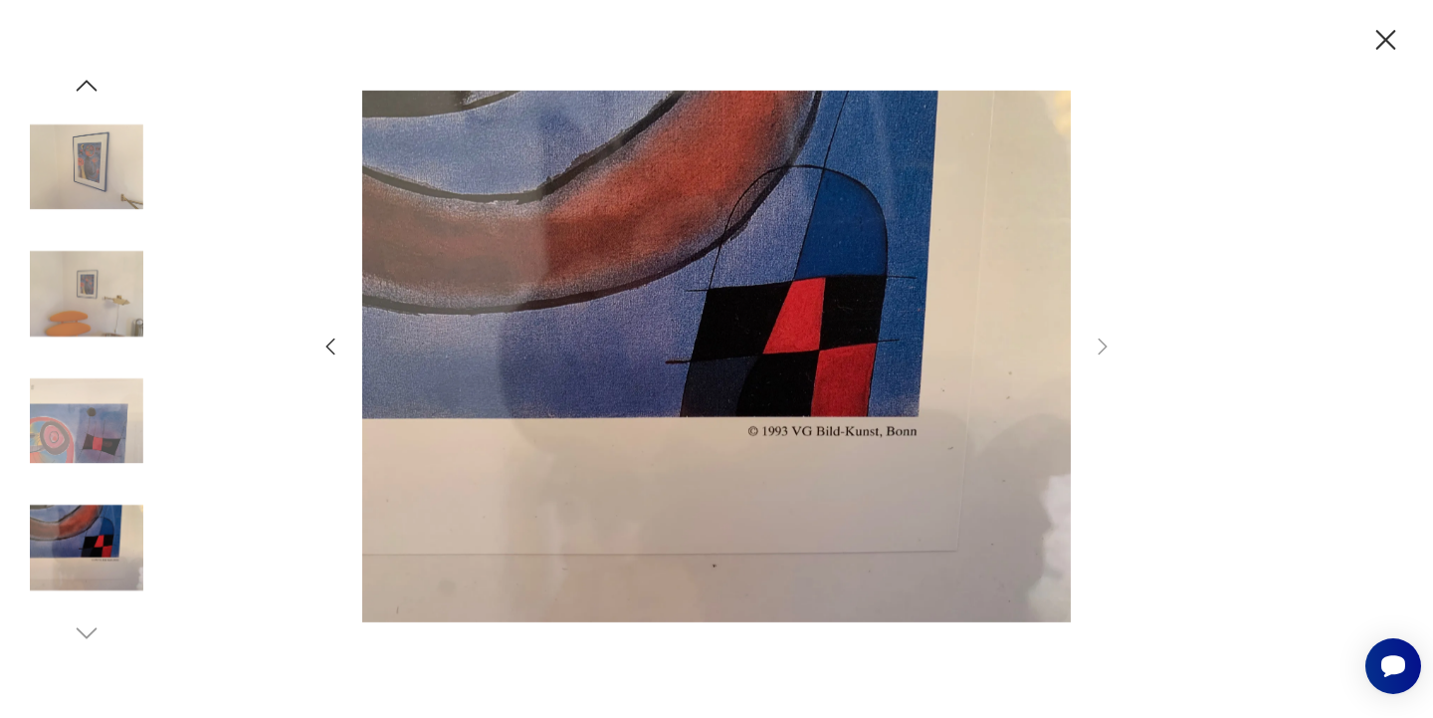
click at [1379, 37] on icon "button" at bounding box center [1386, 40] width 35 height 35
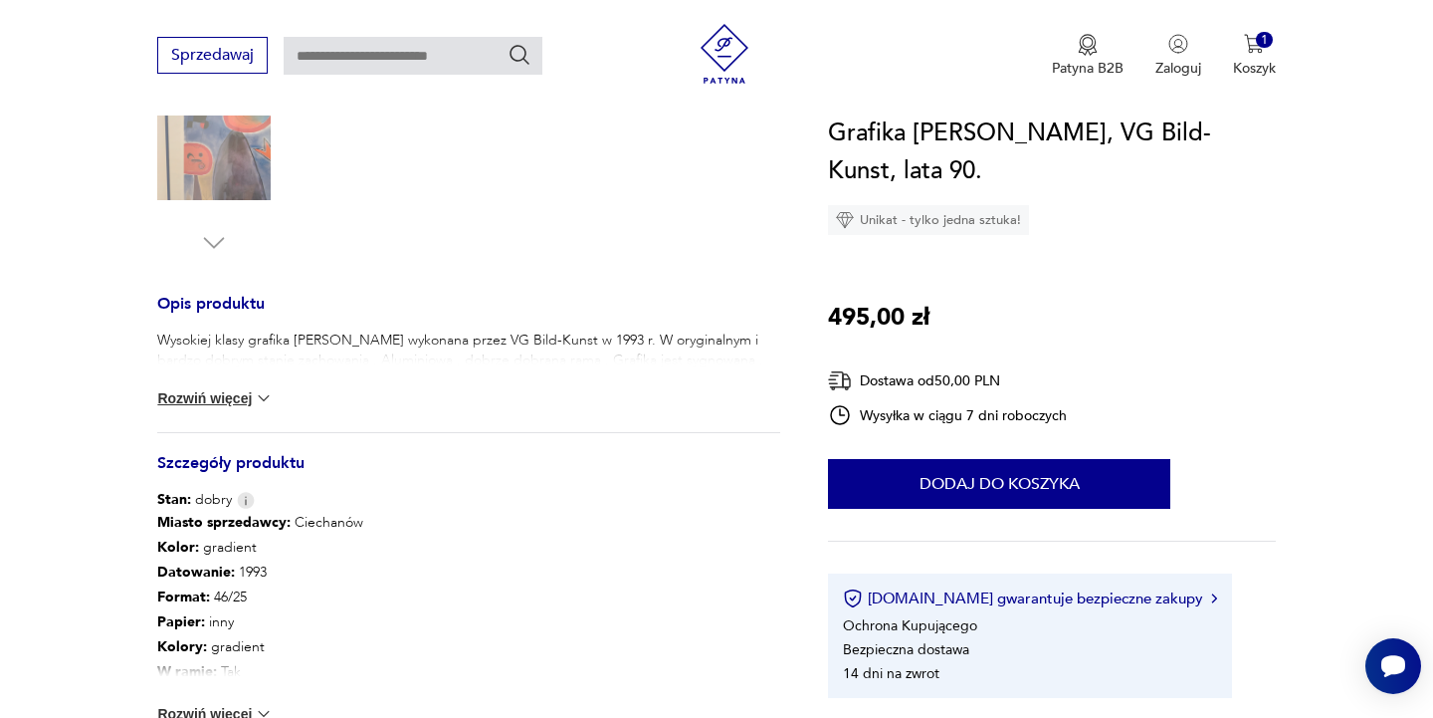
scroll to position [681, 0]
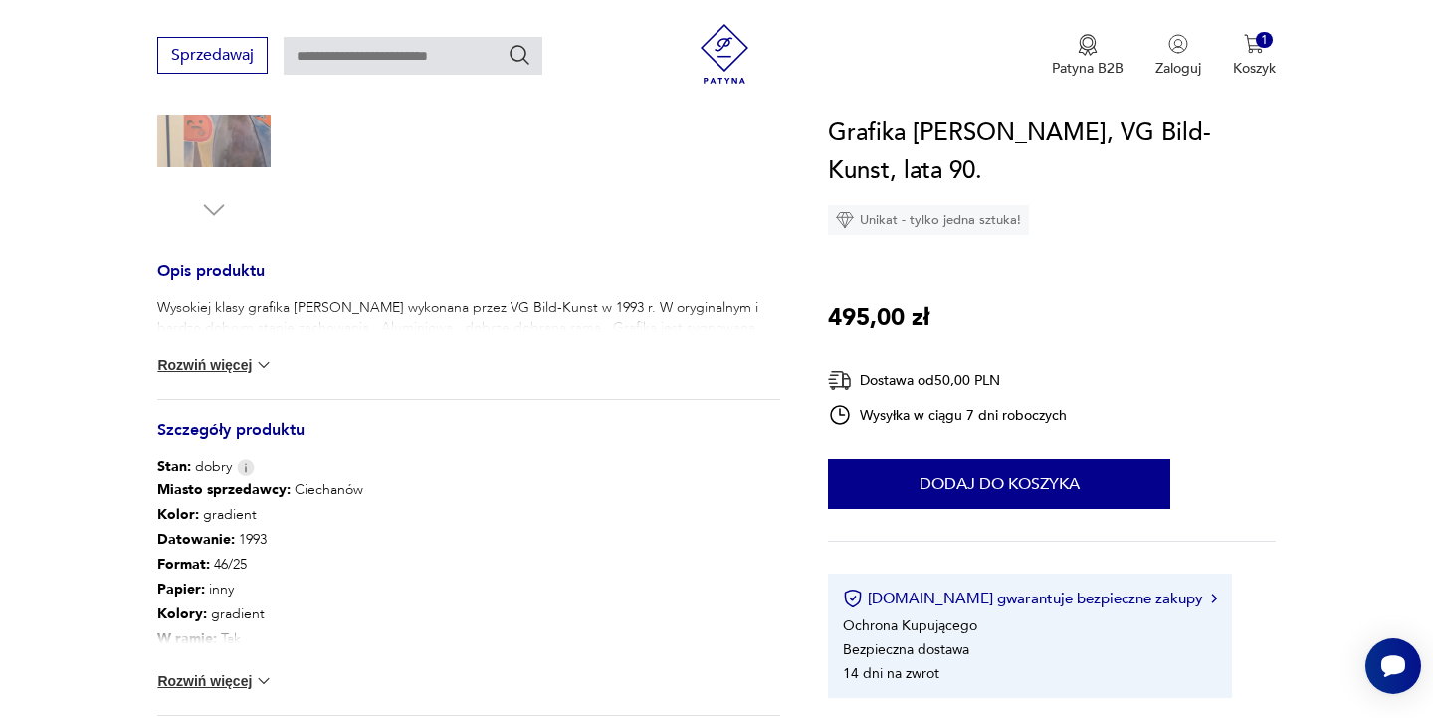
click at [263, 367] on img at bounding box center [264, 365] width 20 height 20
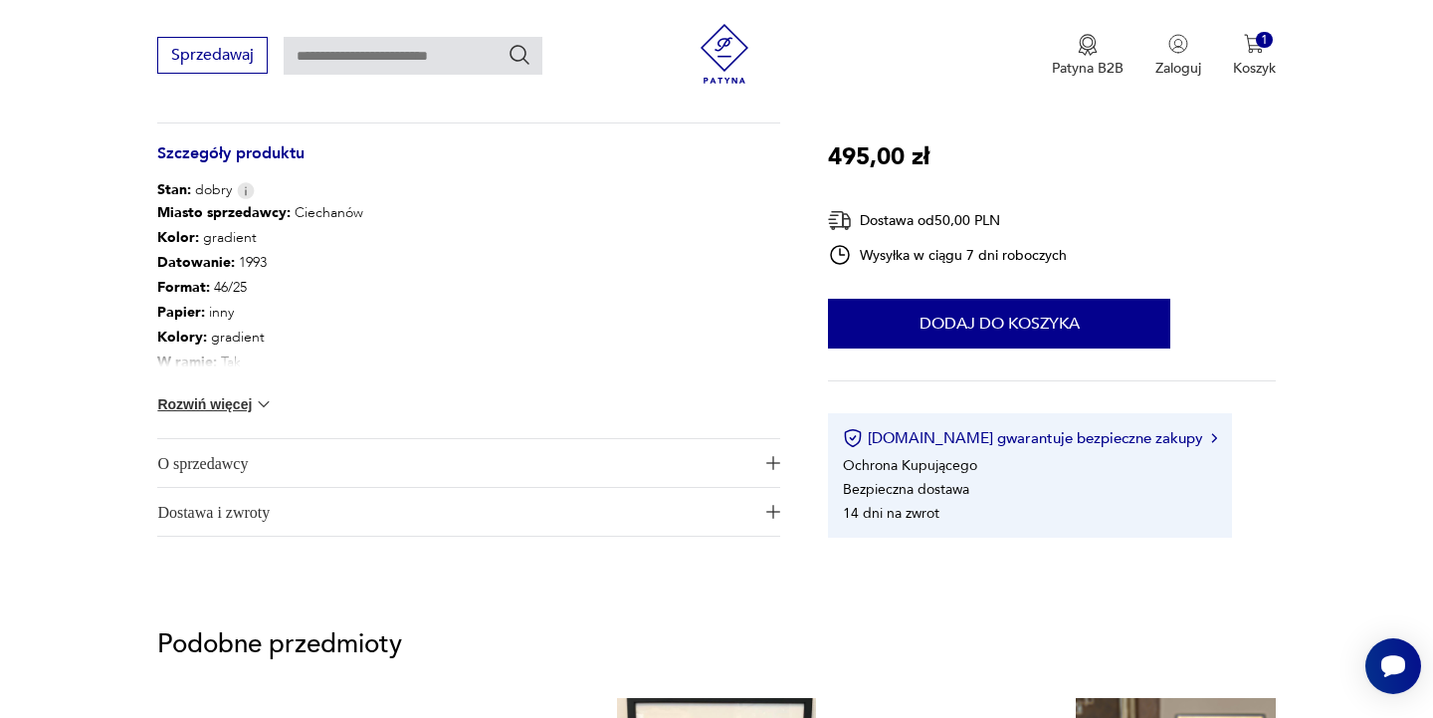
scroll to position [968, 0]
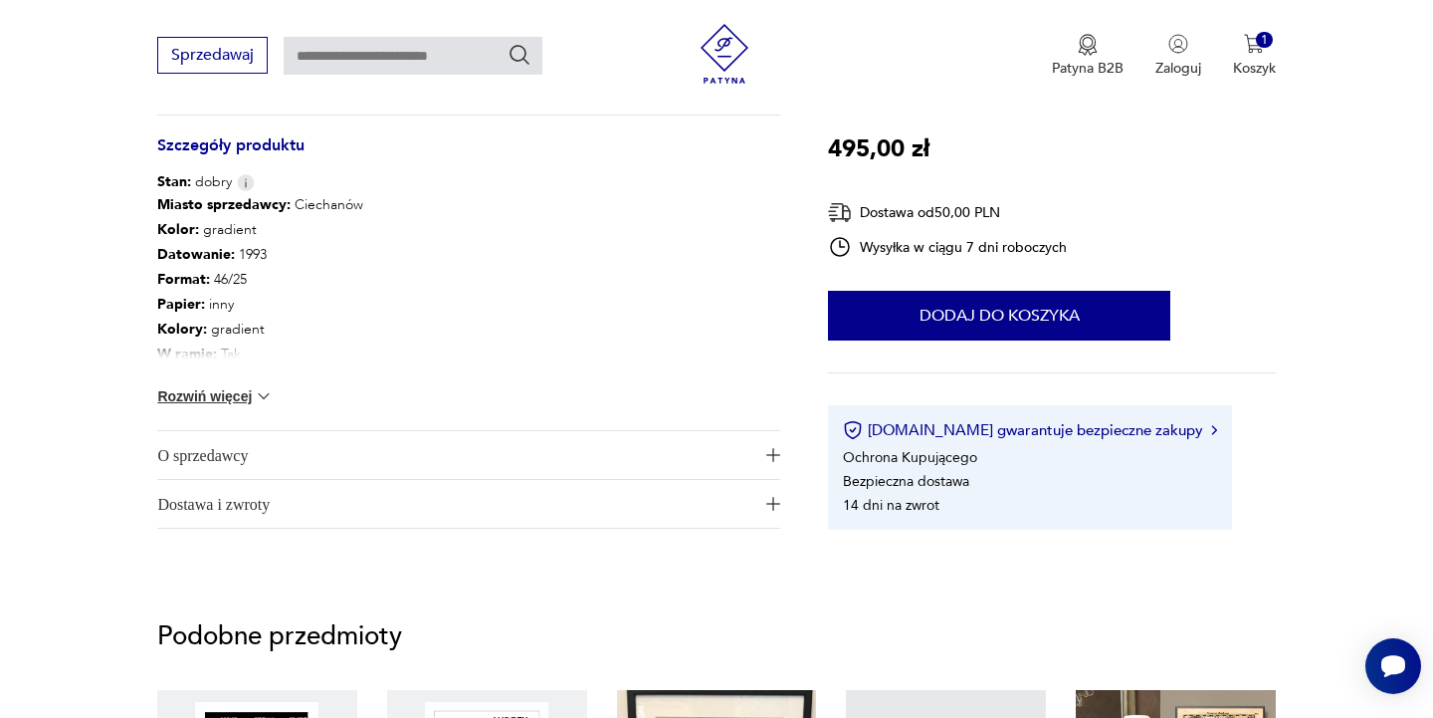
click at [217, 398] on button "Rozwiń więcej" at bounding box center [214, 396] width 115 height 20
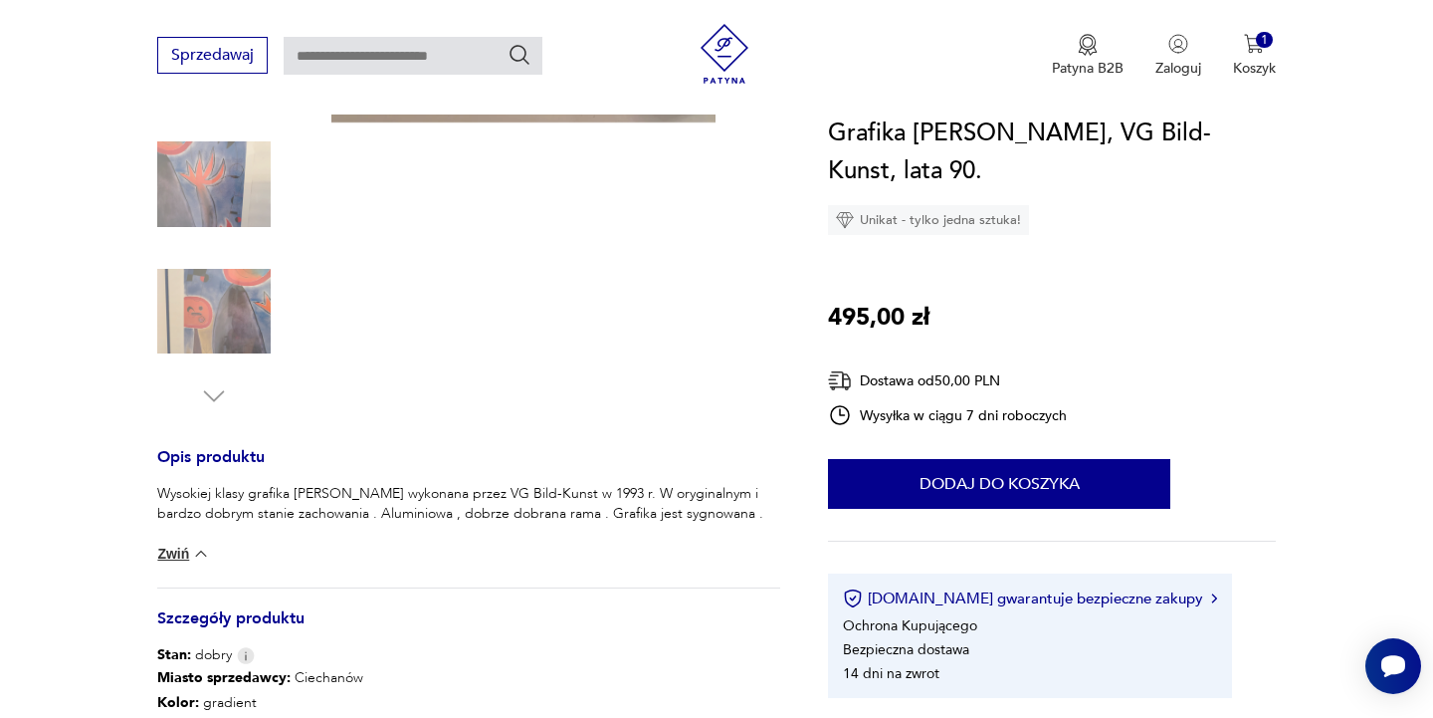
scroll to position [623, 0]
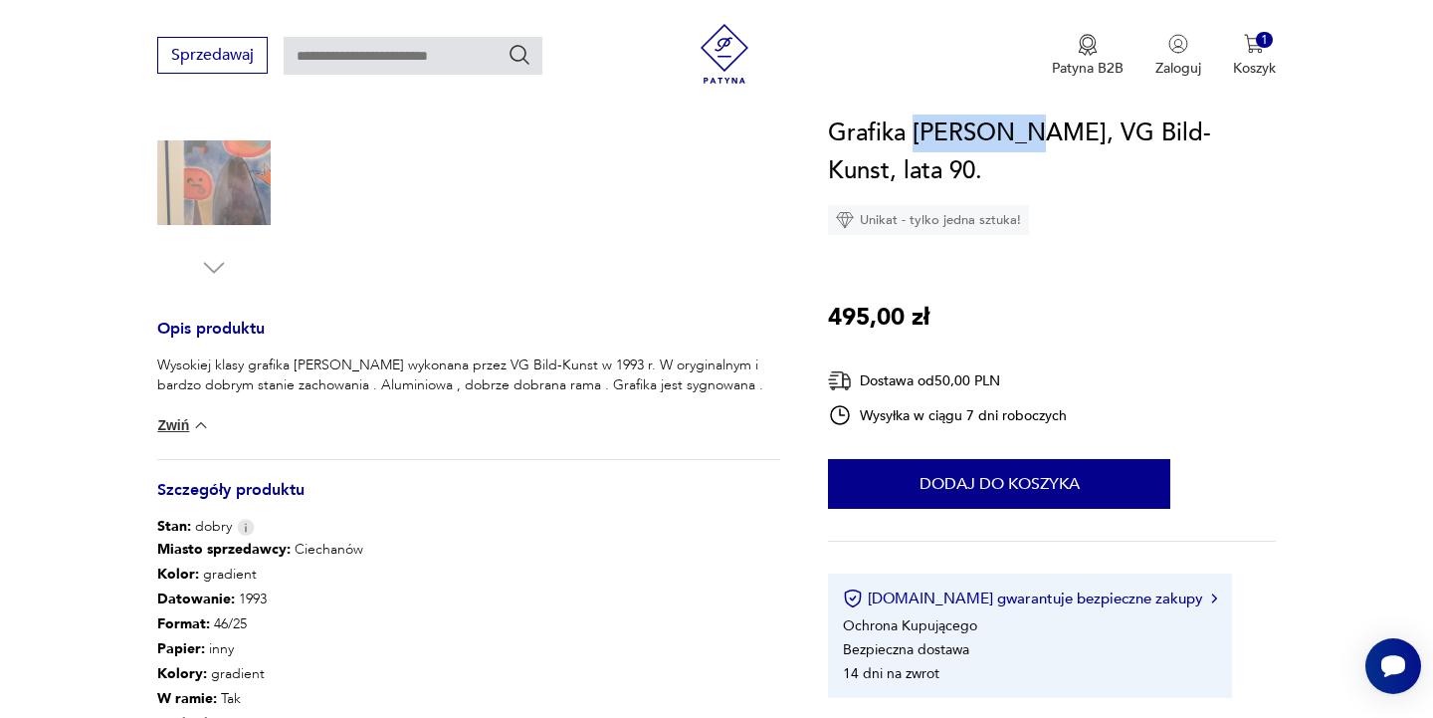
drag, startPoint x: 918, startPoint y: 131, endPoint x: 1022, endPoint y: 134, distance: 104.6
click at [1022, 134] on h1 "Grafika [PERSON_NAME], VG Bild-Kunst, lata 90." at bounding box center [1051, 152] width 447 height 76
copy h1 "[PERSON_NAME]"
